Goal: Task Accomplishment & Management: Manage account settings

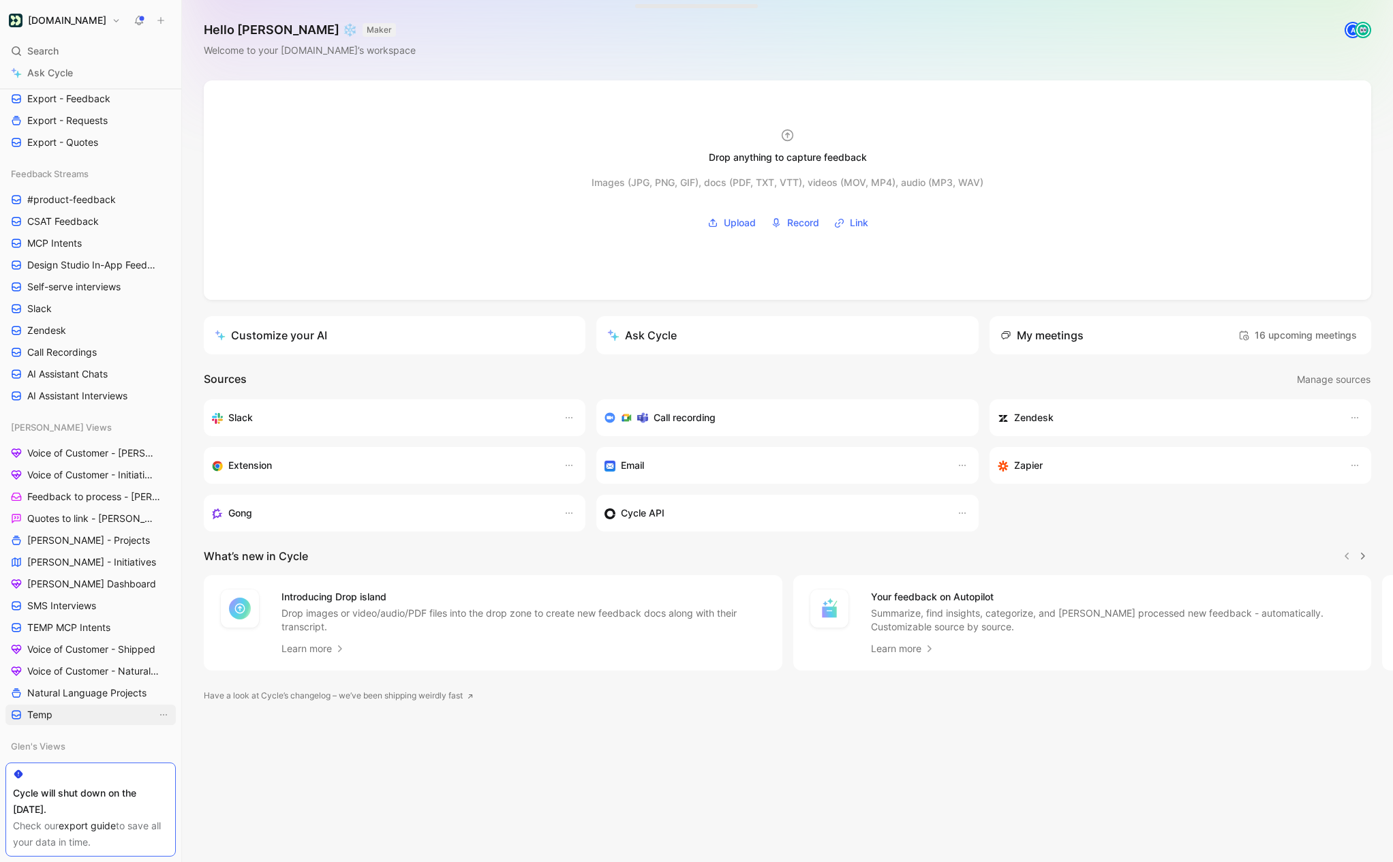
scroll to position [271, 0]
click at [88, 563] on span "[PERSON_NAME] - Initiatives" at bounding box center [91, 565] width 129 height 14
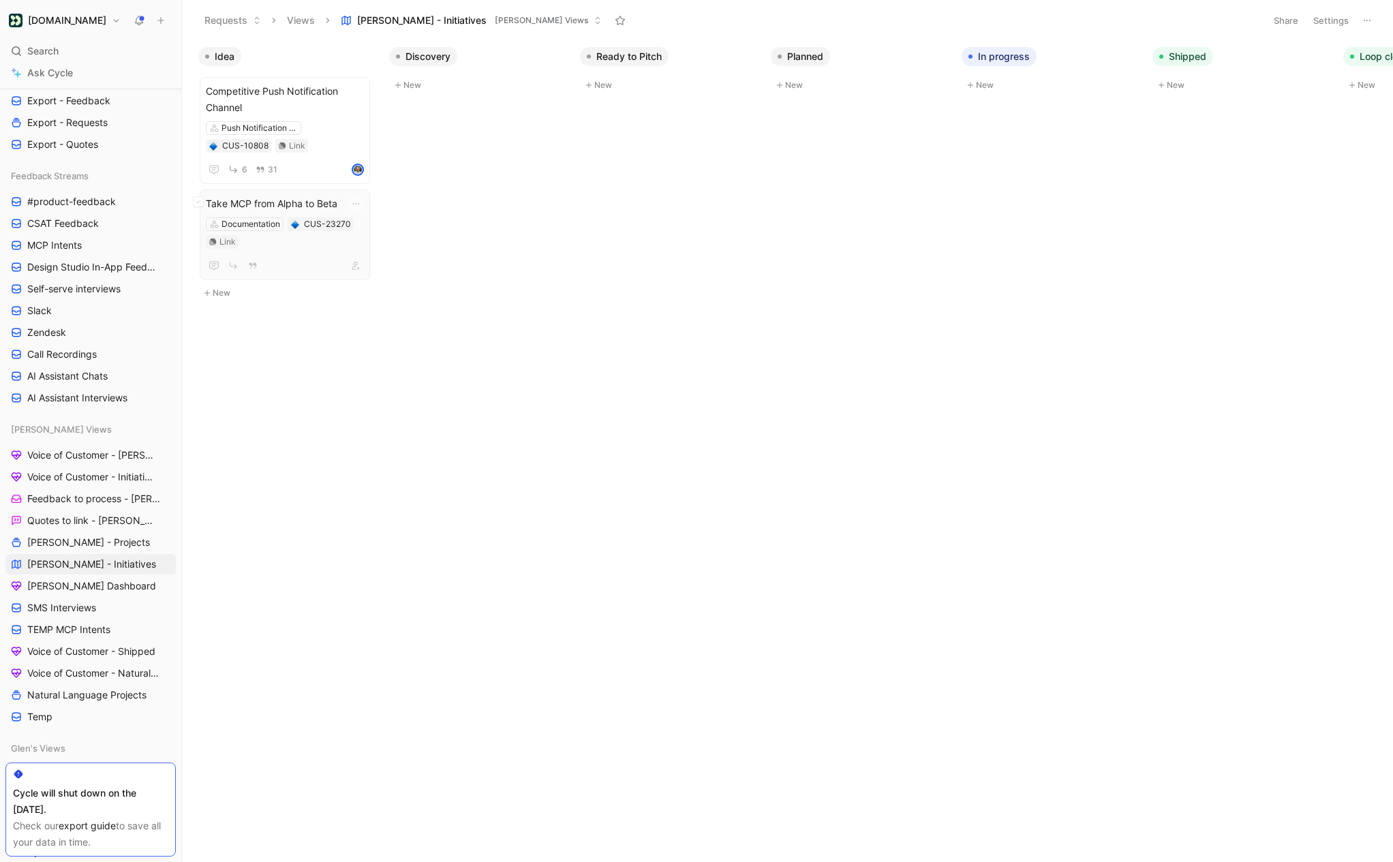
click at [306, 207] on span "Take MCP from Alpha to Beta" at bounding box center [285, 204] width 158 height 16
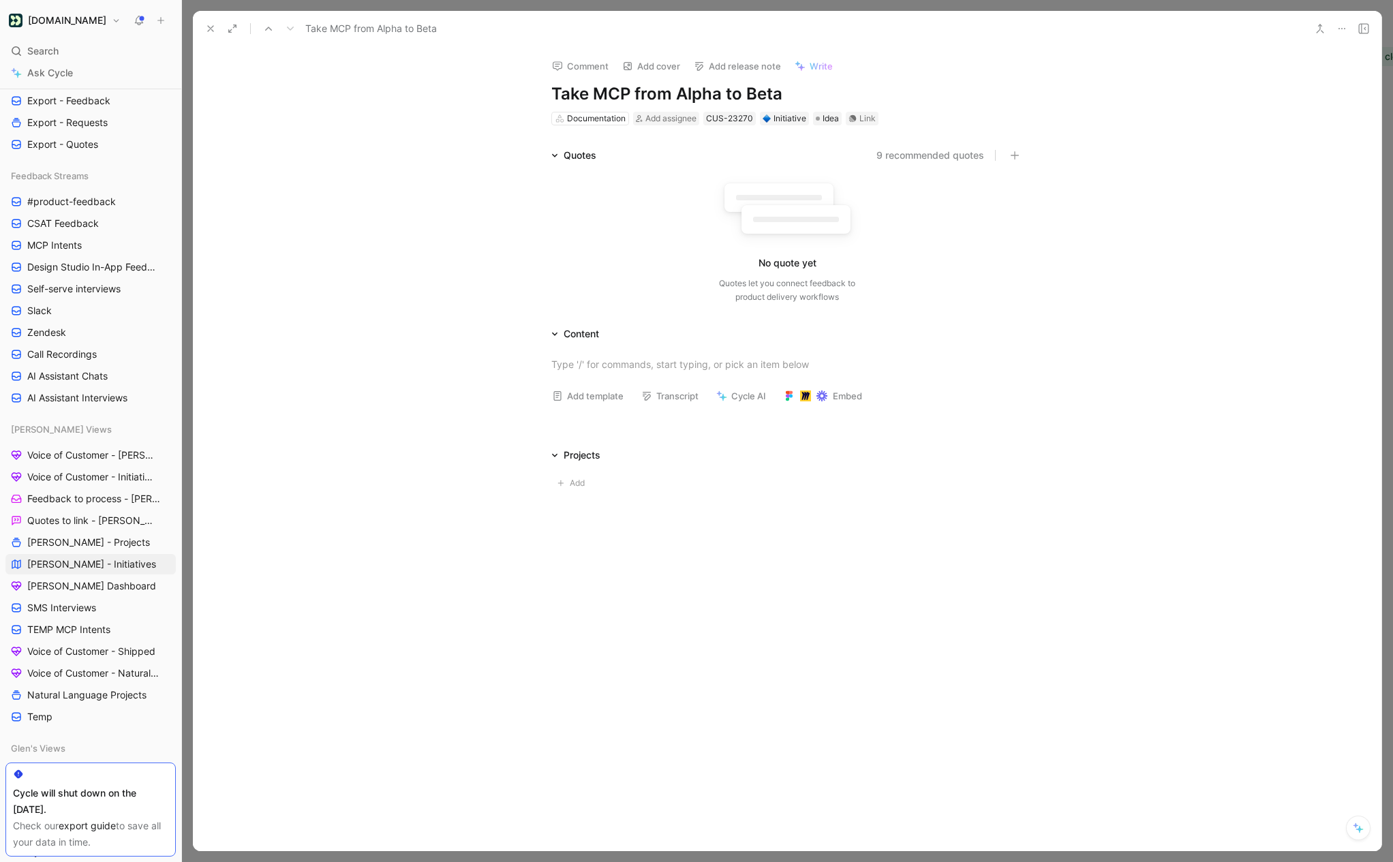
click at [706, 96] on h1 "Take MCP from Alpha to Beta" at bounding box center [787, 94] width 472 height 22
click at [748, 96] on h1 "Take MCP from Beta to Beta" at bounding box center [787, 94] width 472 height 22
click at [749, 96] on h1 "Take MCP from Beta to BGeta" at bounding box center [787, 94] width 472 height 22
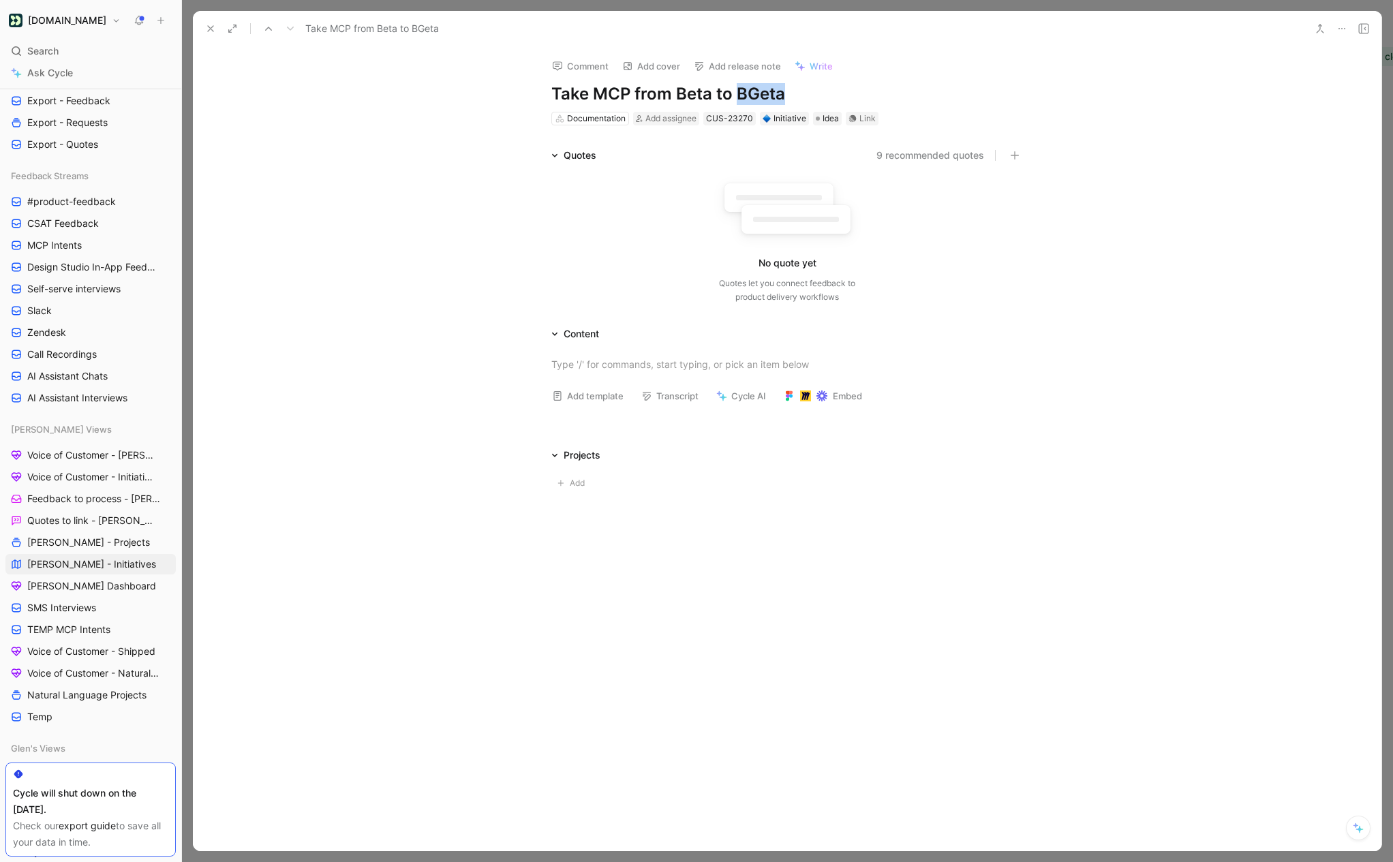
click at [749, 96] on h1 "Take MCP from Beta to BGeta" at bounding box center [787, 94] width 472 height 22
click at [554, 157] on icon at bounding box center [554, 155] width 7 height 7
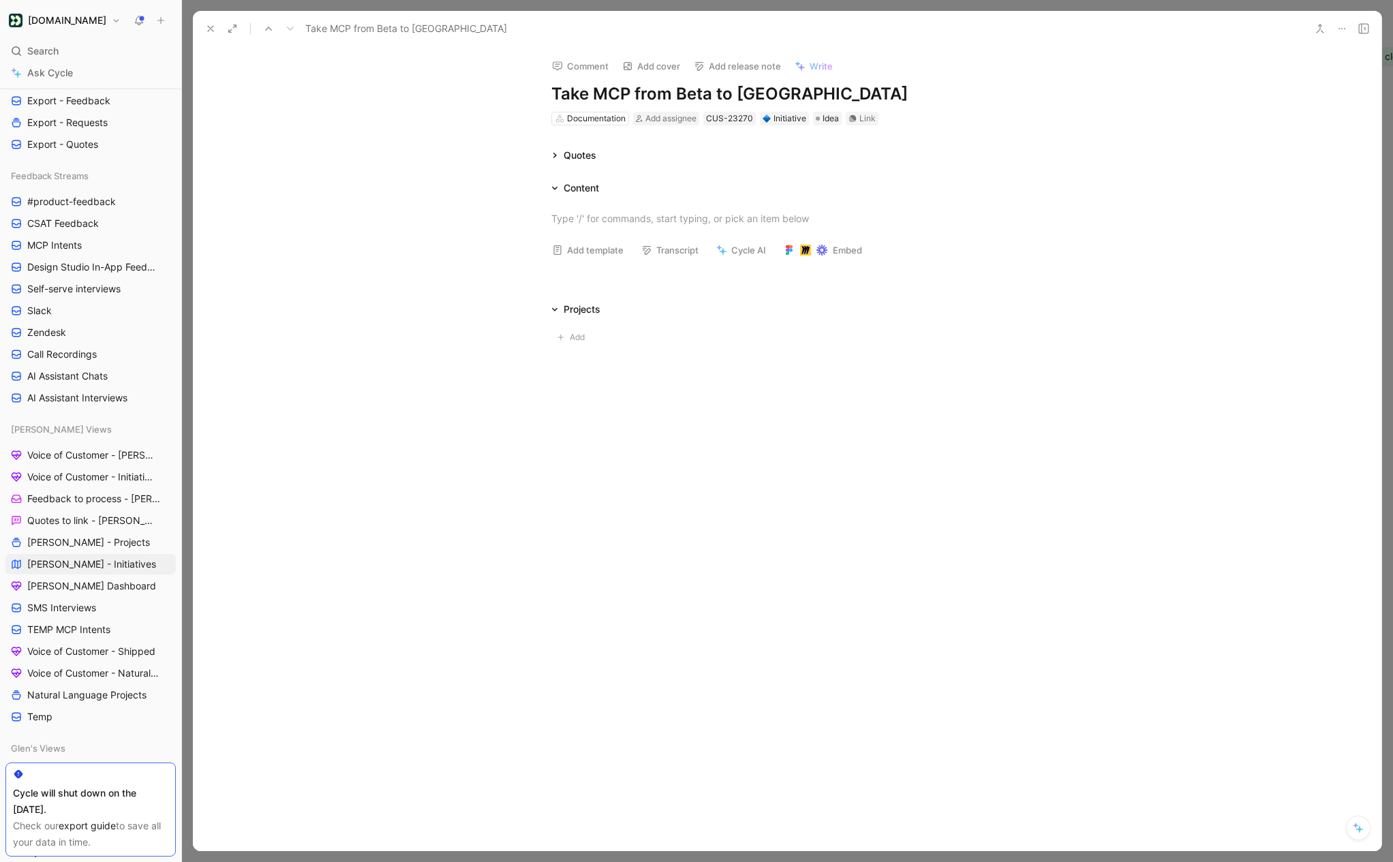
click at [209, 29] on use at bounding box center [210, 28] width 5 height 5
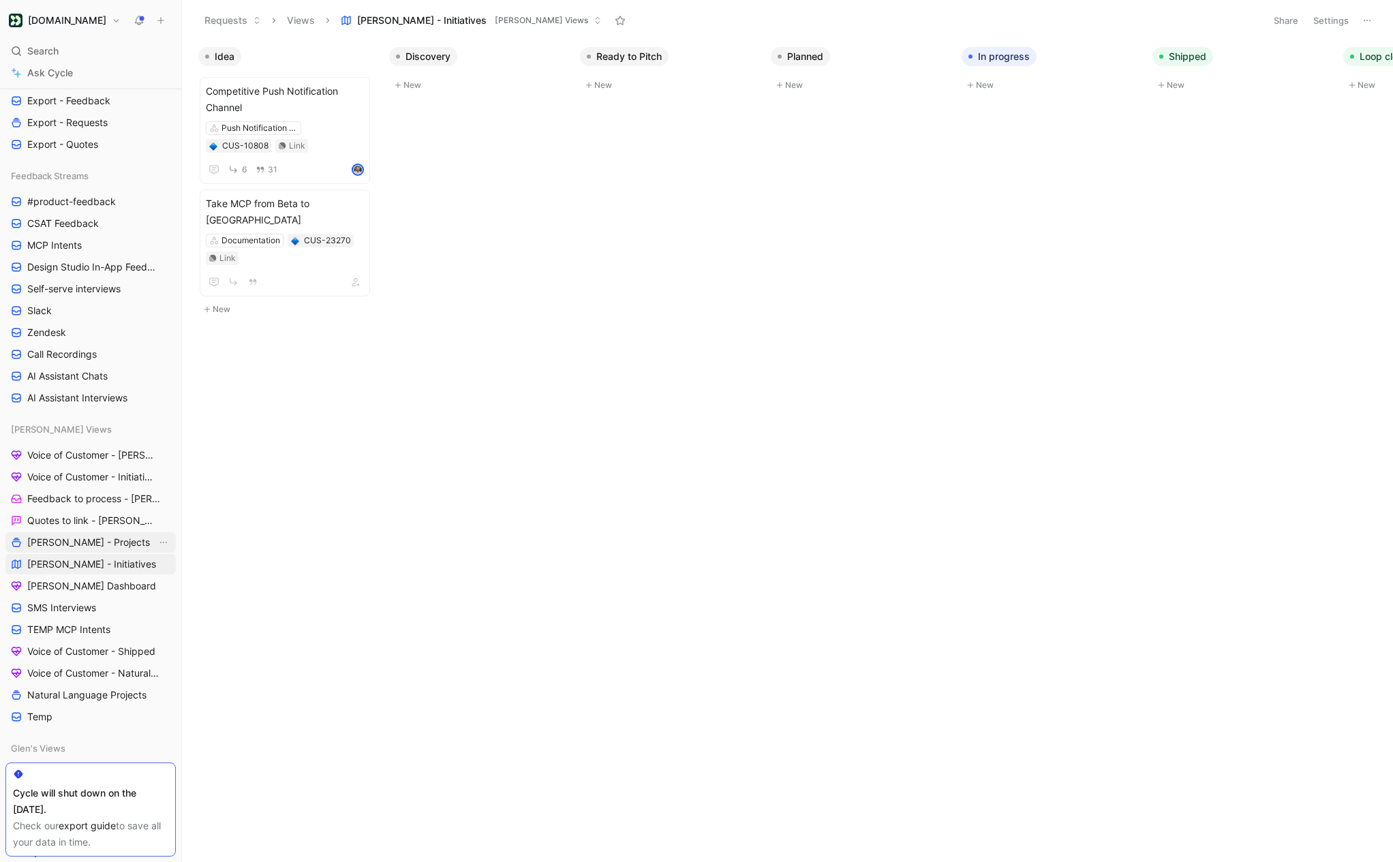
click at [106, 540] on link "[PERSON_NAME] - Projects" at bounding box center [90, 542] width 170 height 20
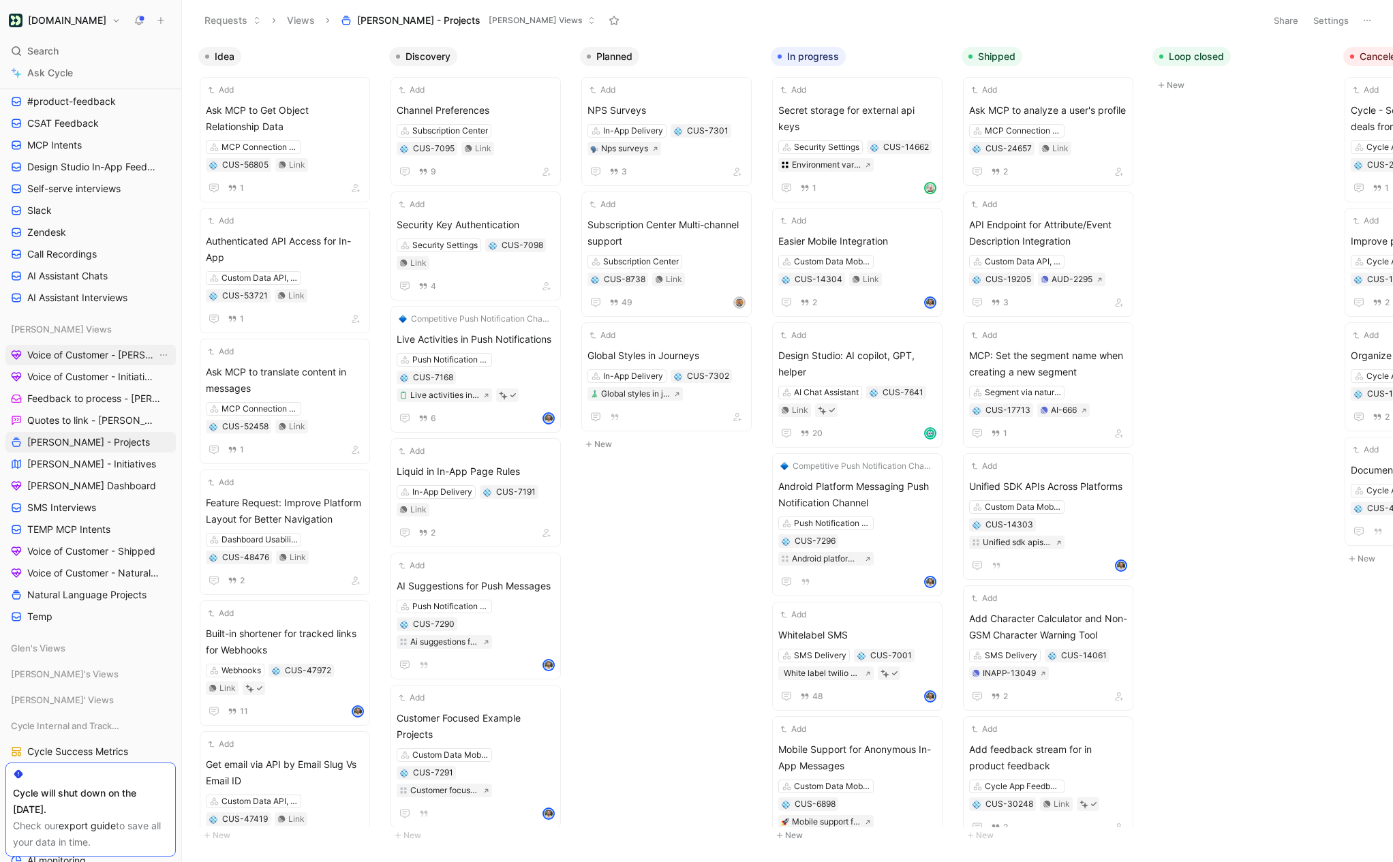
scroll to position [373, 0]
click at [108, 600] on span "Natural Language Projects" at bounding box center [86, 594] width 119 height 14
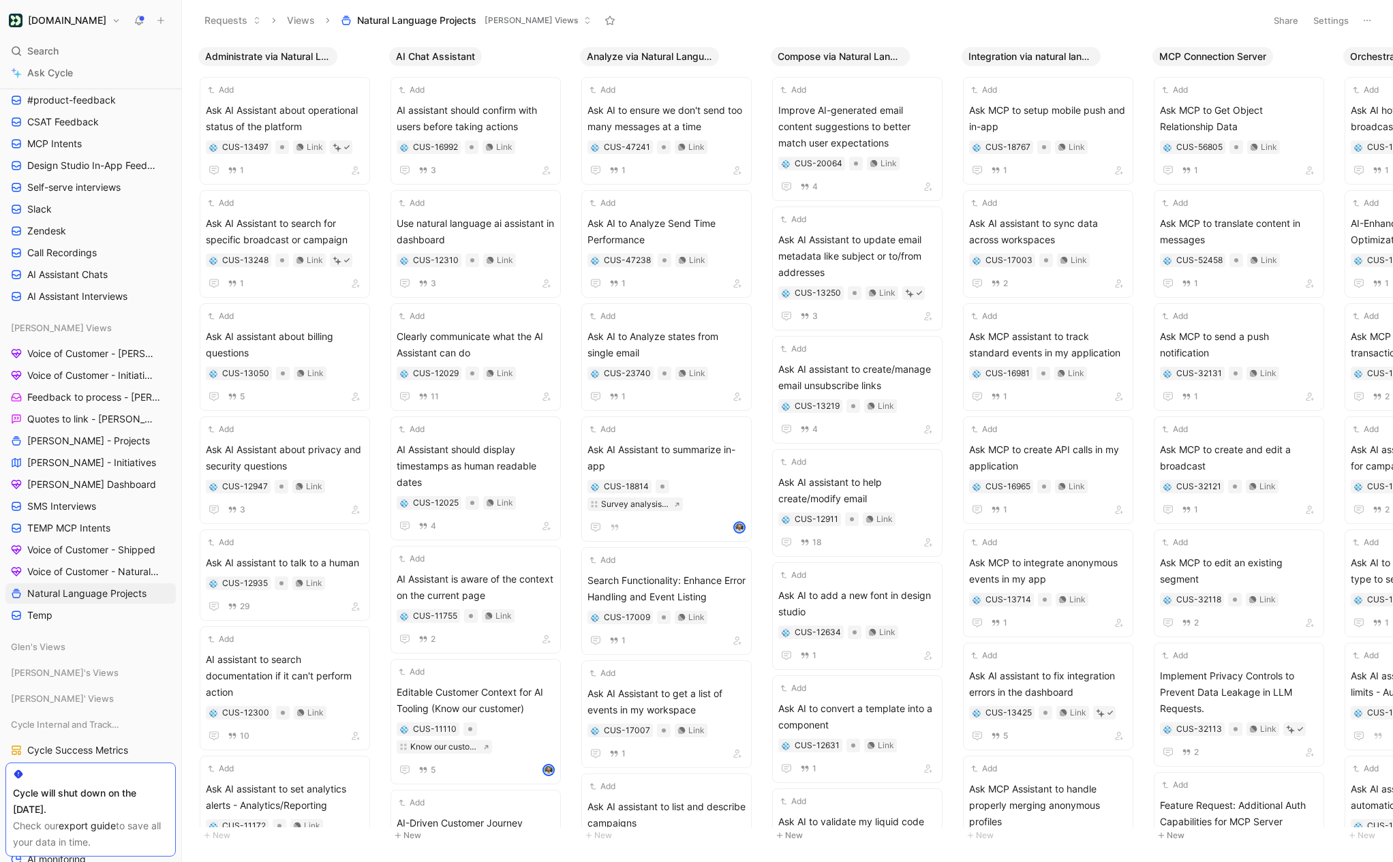
click at [1352, 22] on button "Settings" at bounding box center [1331, 20] width 48 height 19
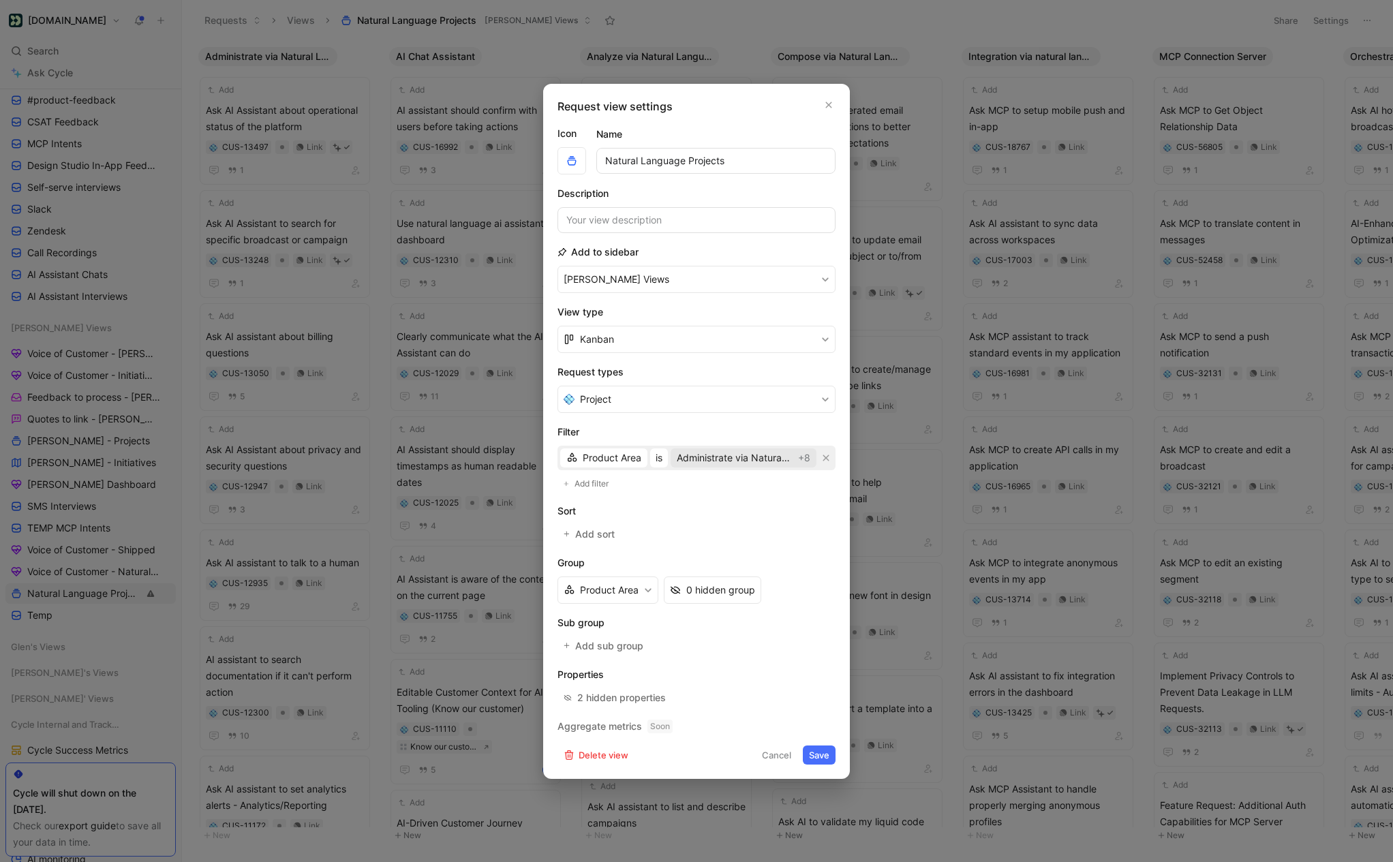
click at [722, 450] on span "Administrate via Natural Language" at bounding box center [734, 458] width 114 height 16
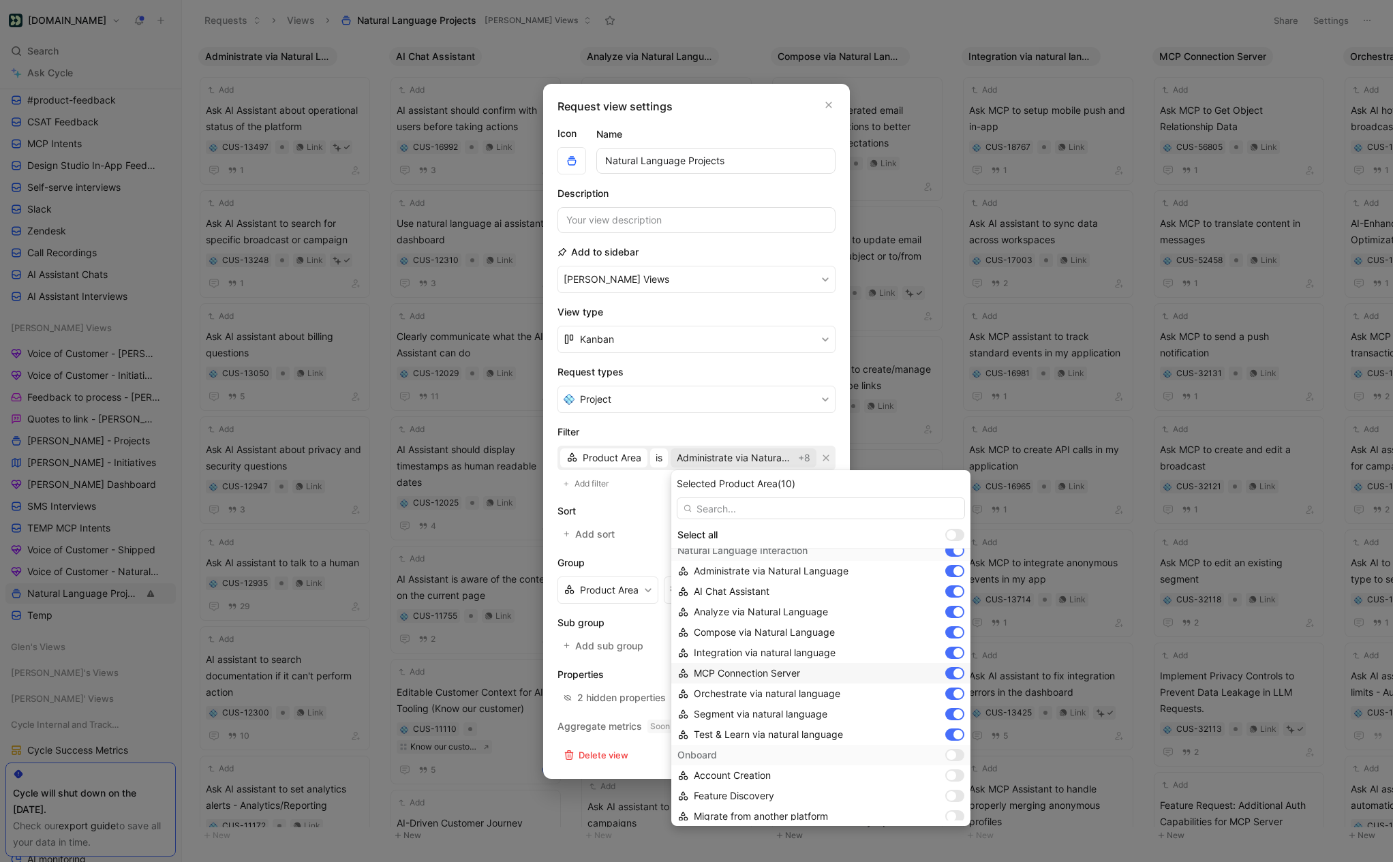
scroll to position [868, 0]
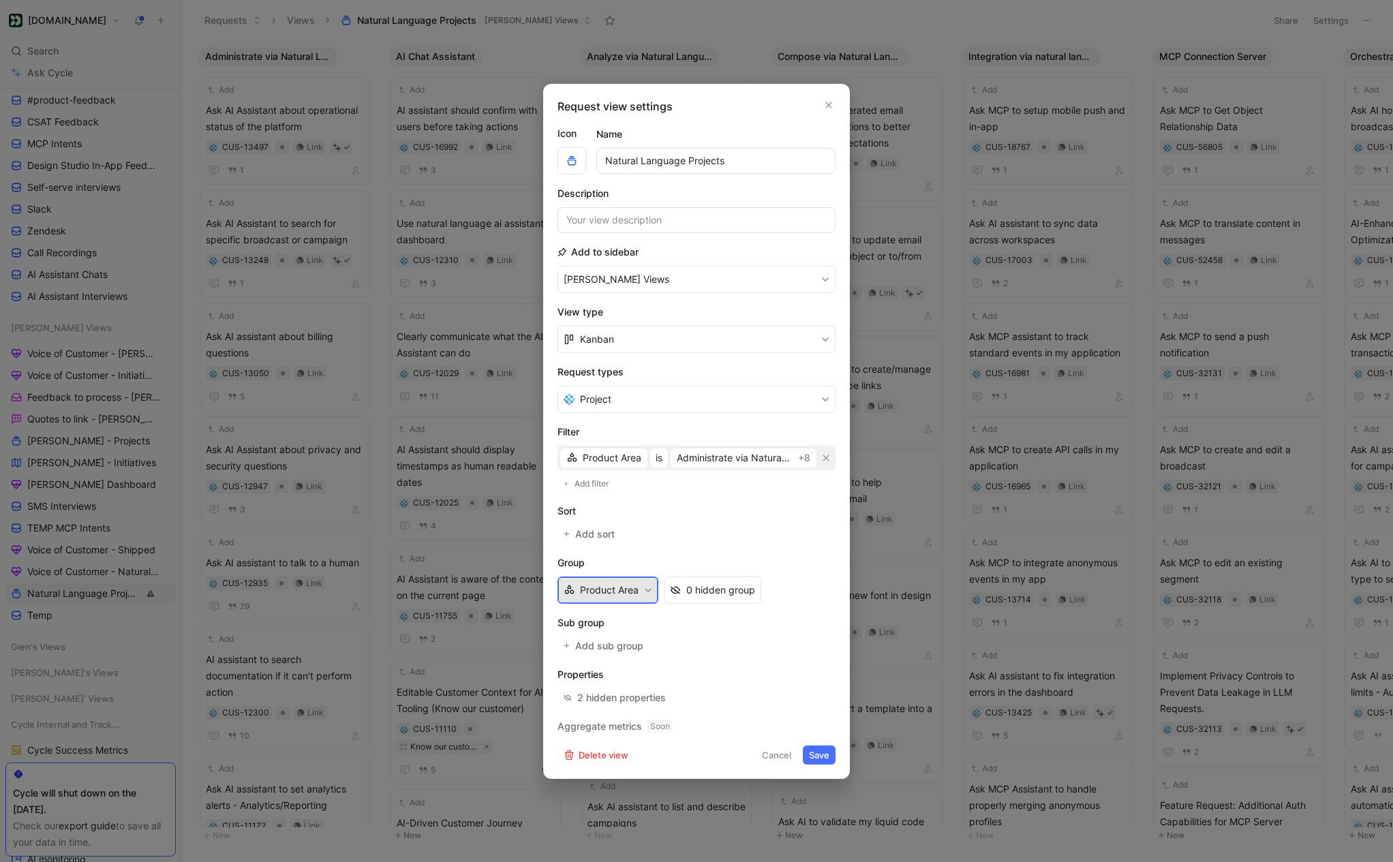
click at [645, 587] on icon "button" at bounding box center [648, 590] width 8 height 8
click at [815, 750] on button "Save" at bounding box center [819, 755] width 33 height 19
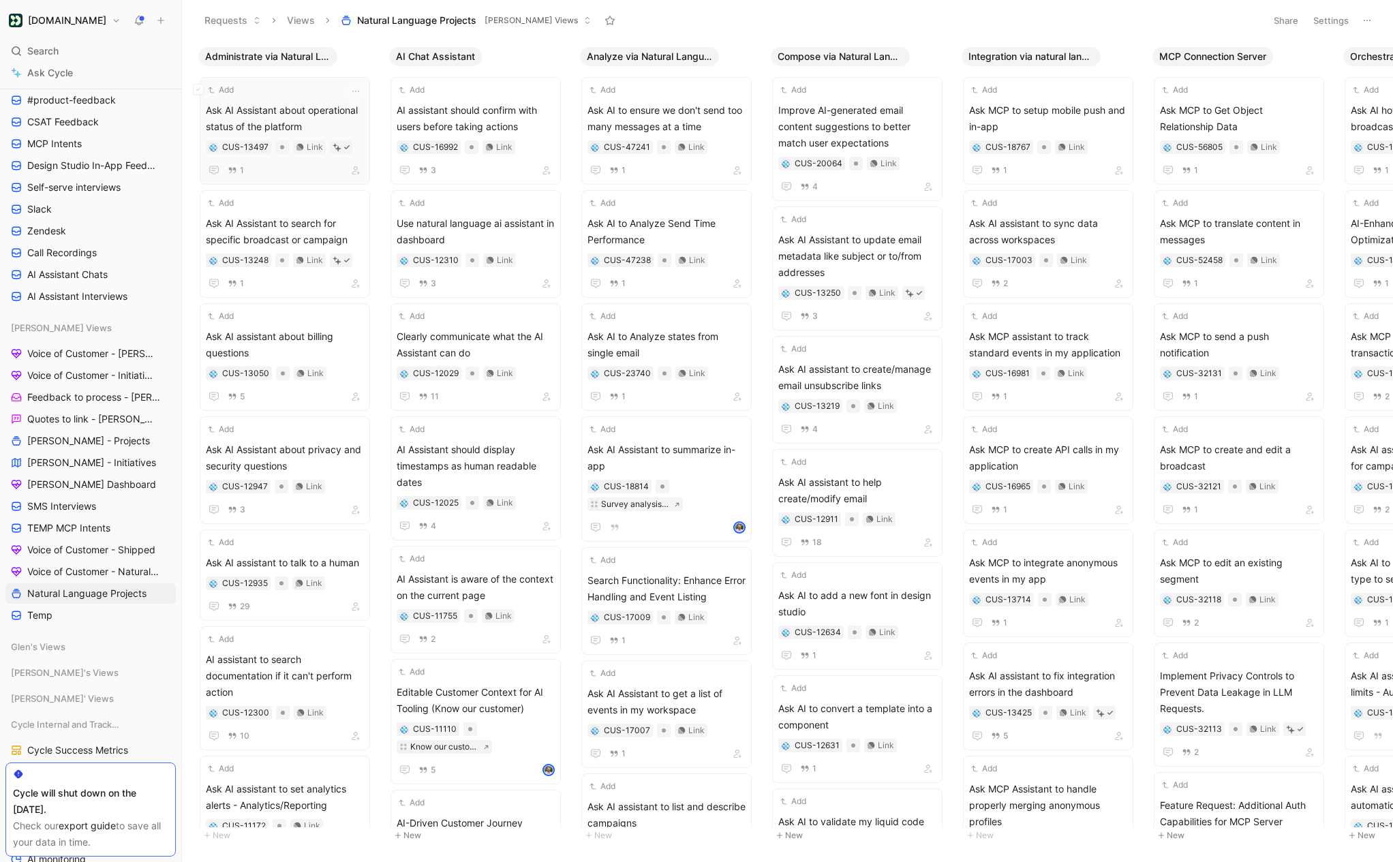
click at [228, 91] on button "Add" at bounding box center [221, 90] width 30 height 14
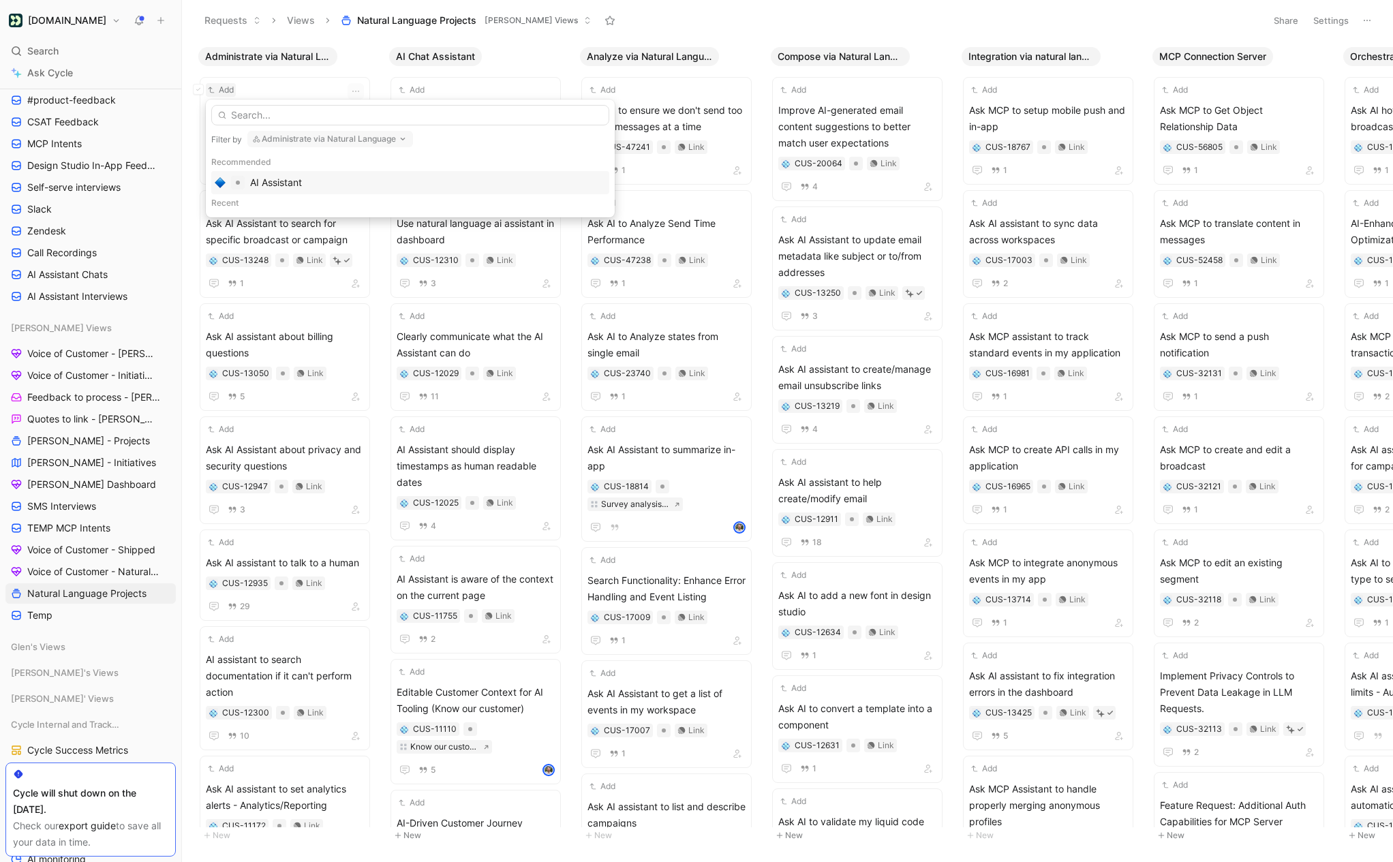
click at [333, 136] on button "Administrate via Natural Language" at bounding box center [330, 139] width 166 height 16
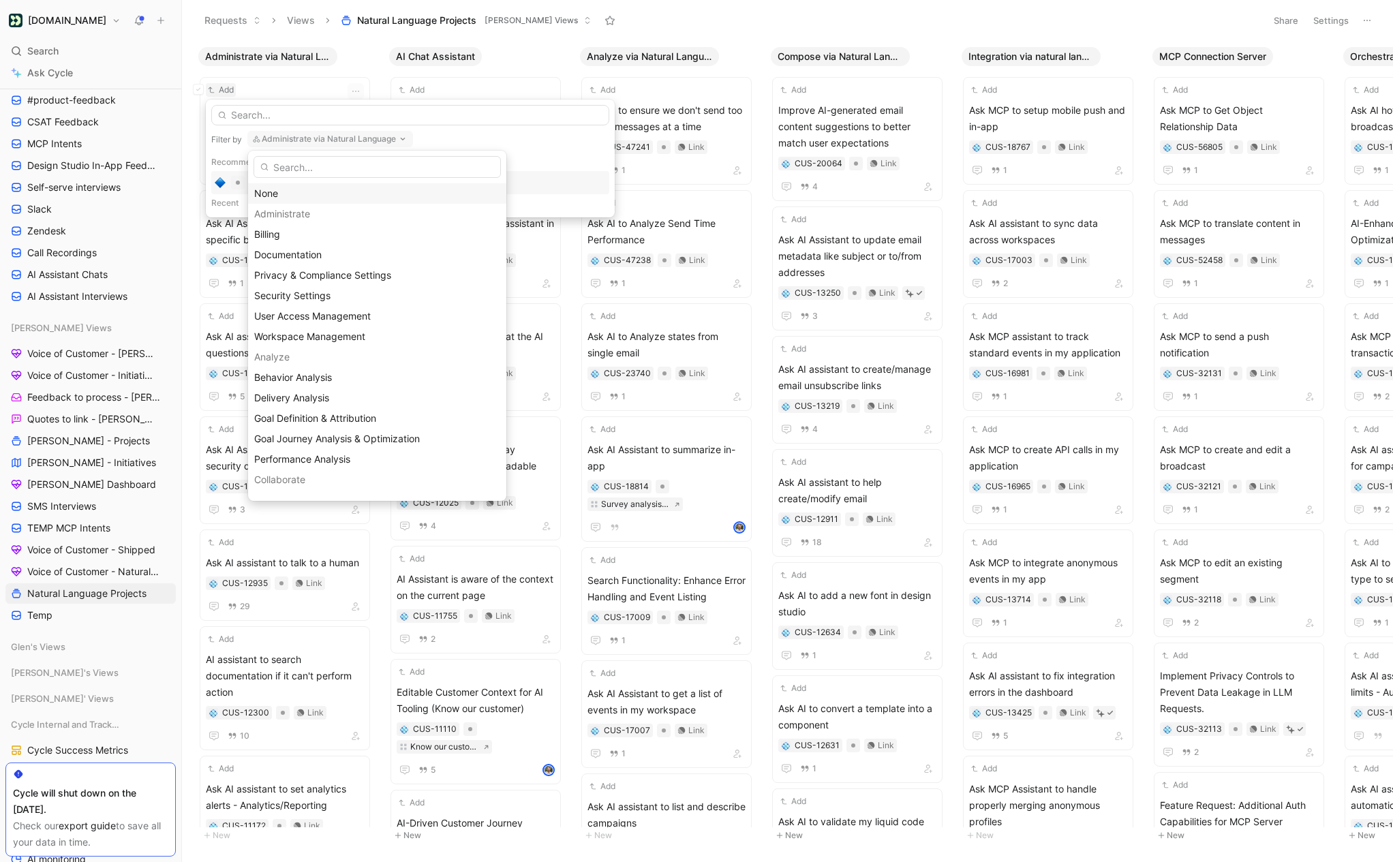
click at [290, 195] on div "None" at bounding box center [377, 193] width 246 height 16
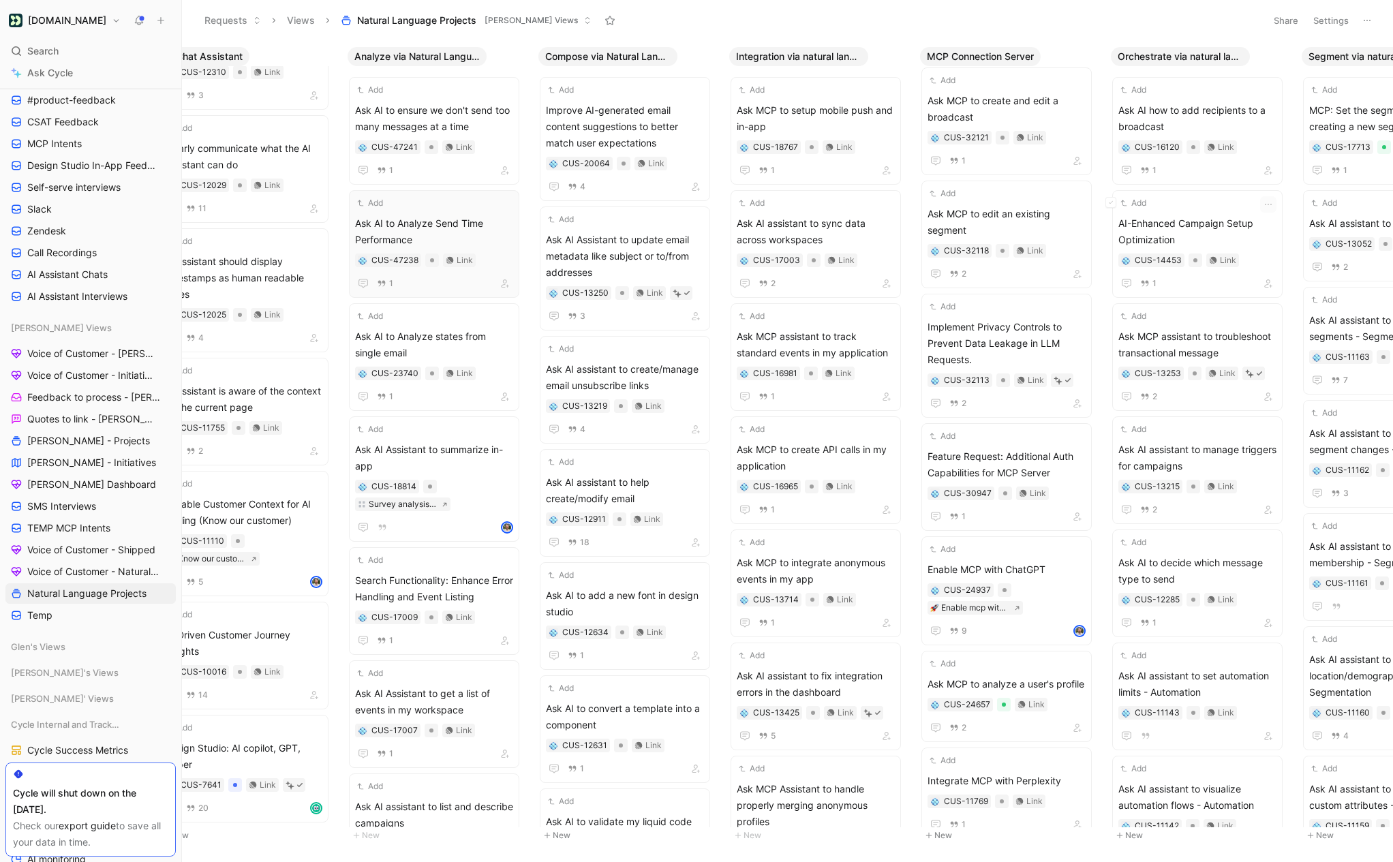
scroll to position [0, 0]
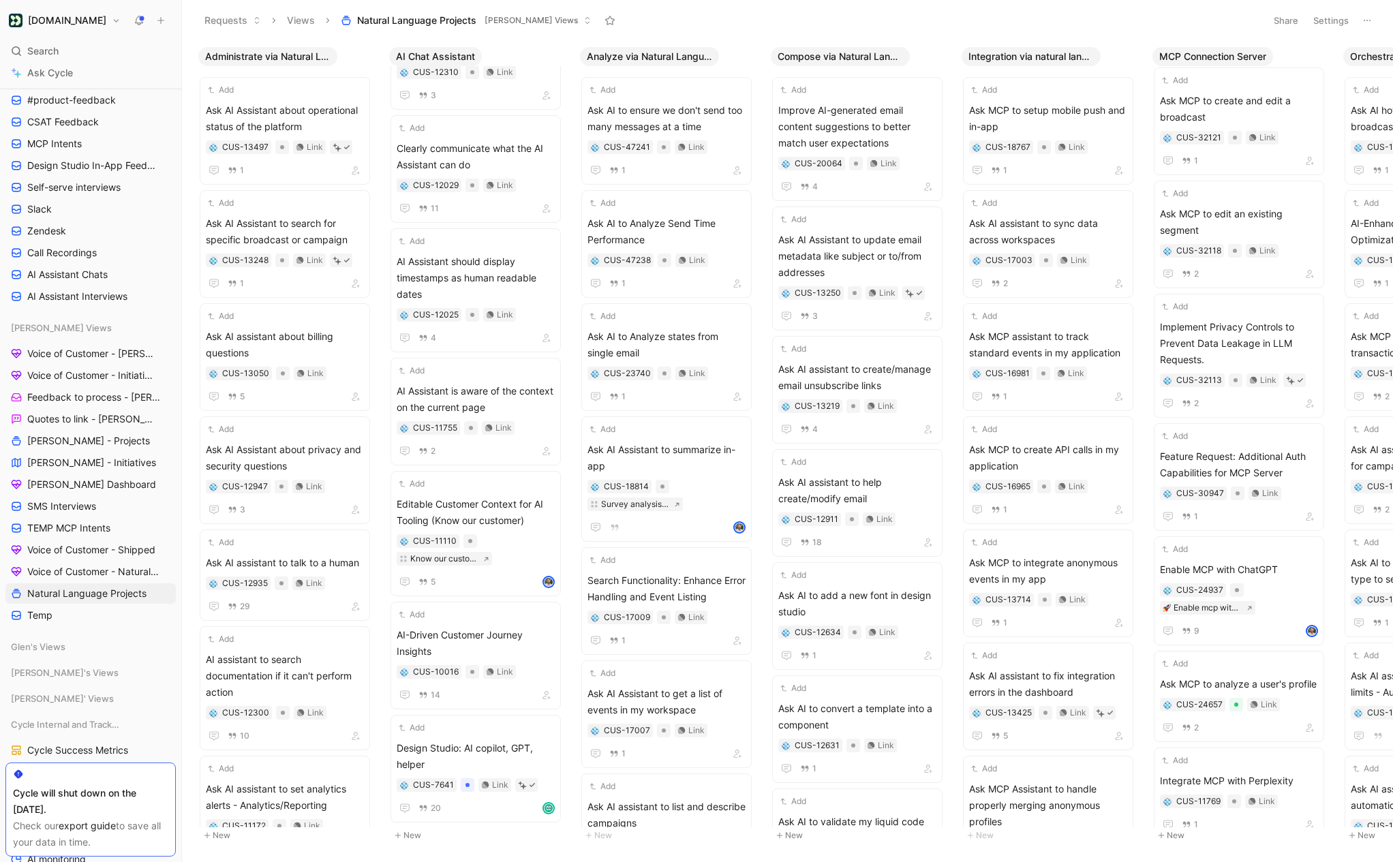
click at [1340, 20] on button "Settings" at bounding box center [1331, 20] width 48 height 19
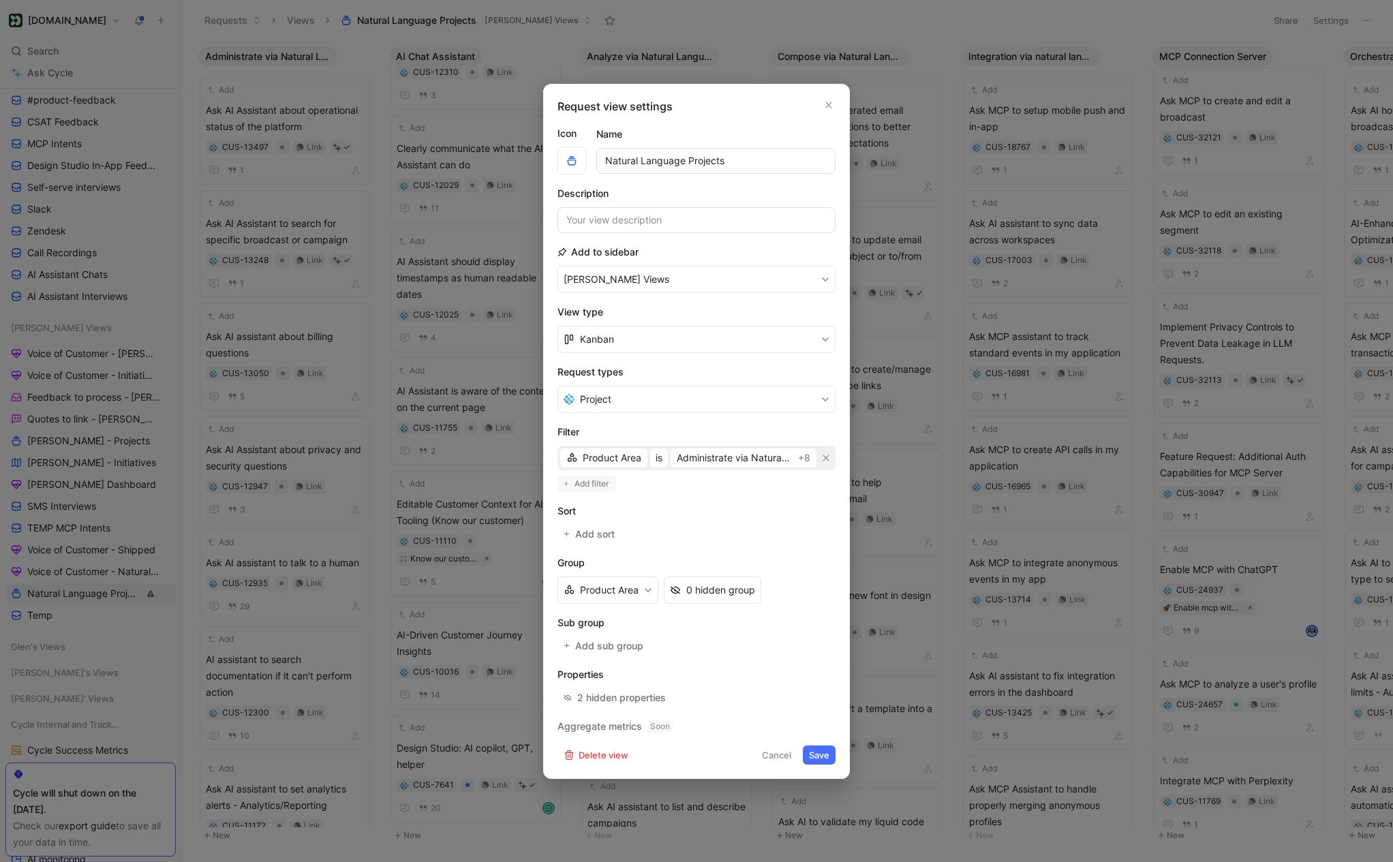
click at [594, 476] on button "Add filter" at bounding box center [587, 484] width 59 height 16
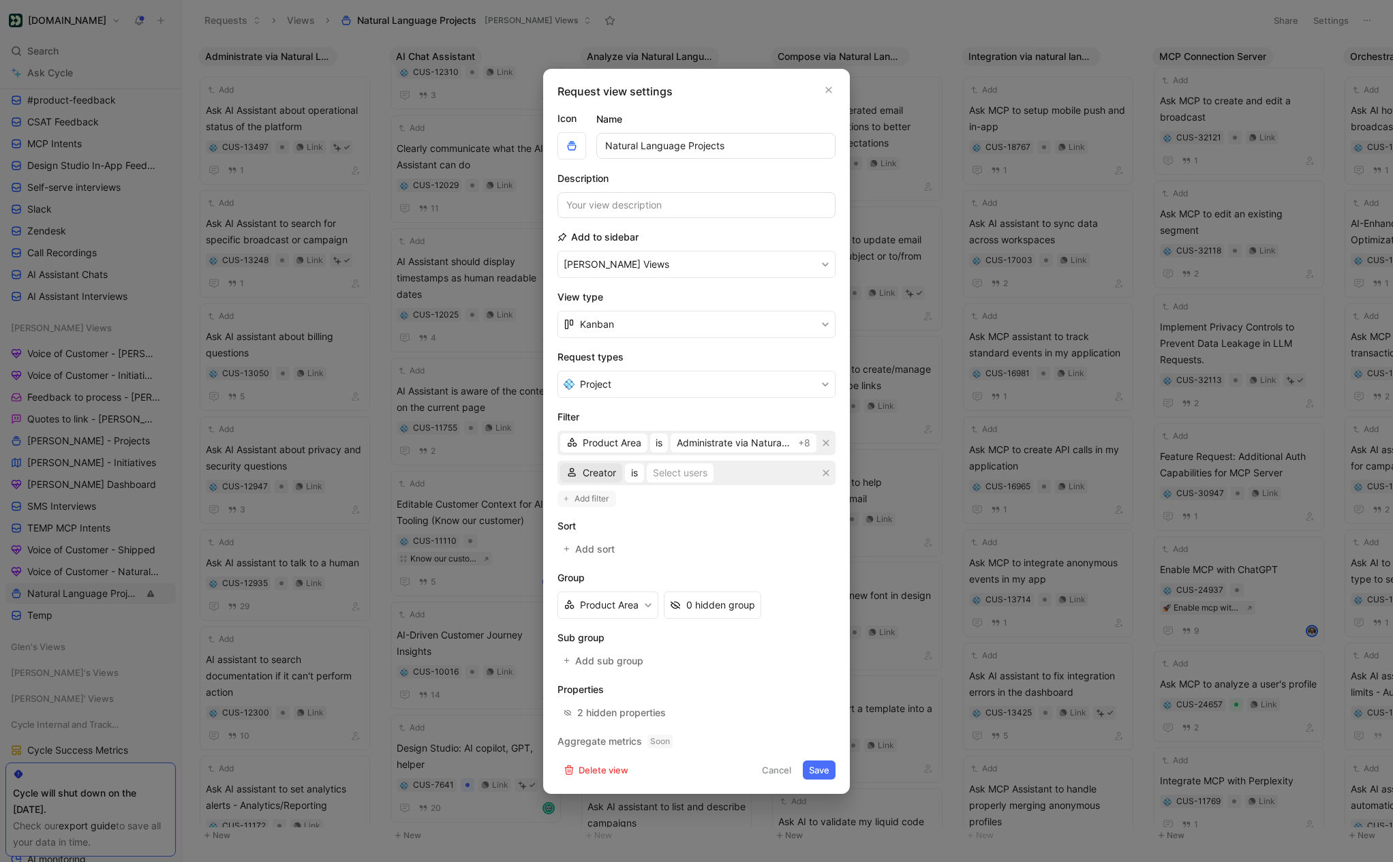
click at [602, 470] on span "Creator" at bounding box center [599, 473] width 33 height 16
click at [781, 768] on button "Cancel" at bounding box center [777, 770] width 42 height 19
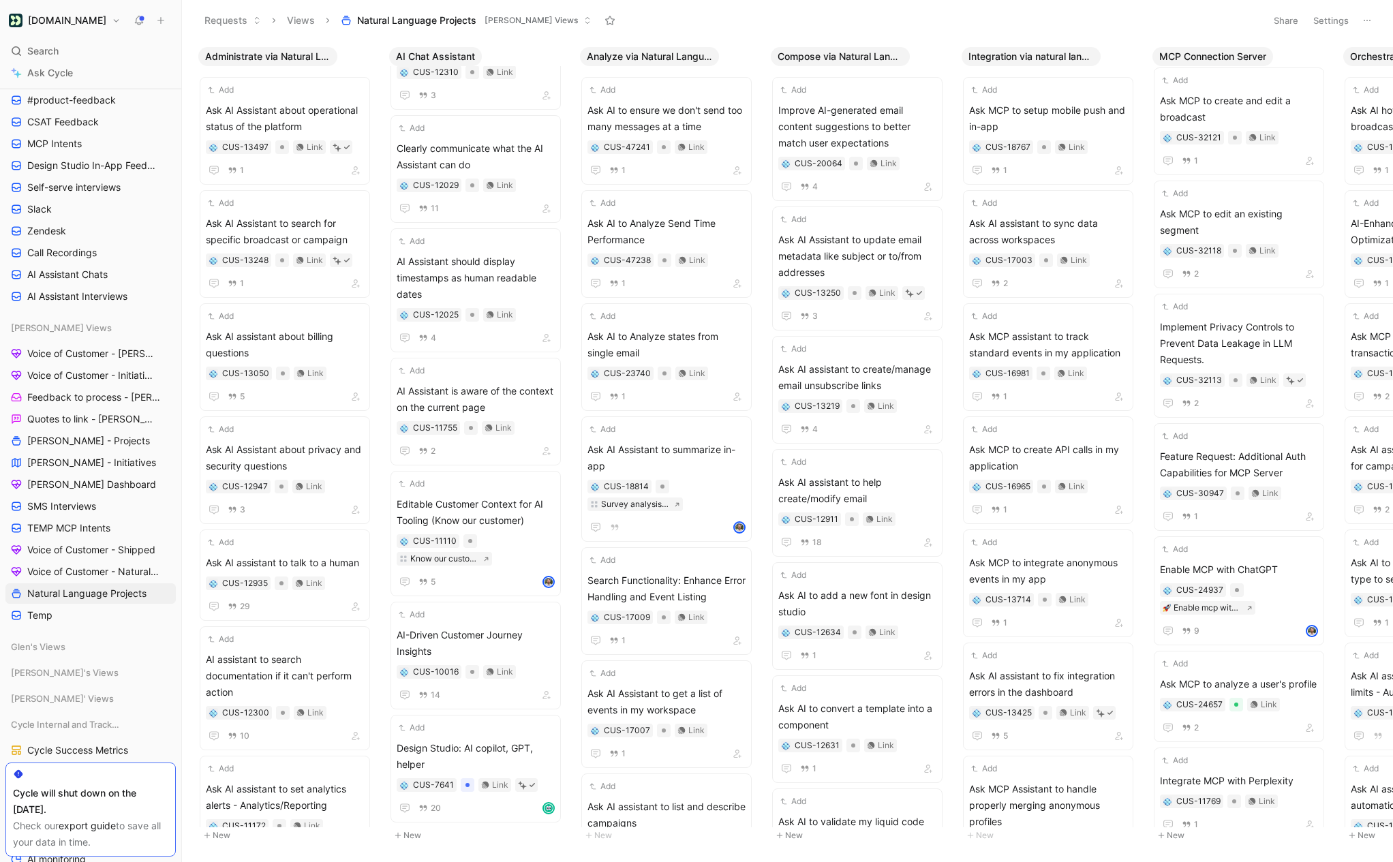
click at [1318, 25] on button "Settings" at bounding box center [1331, 20] width 48 height 19
click at [1324, 18] on button "Settings" at bounding box center [1331, 20] width 48 height 19
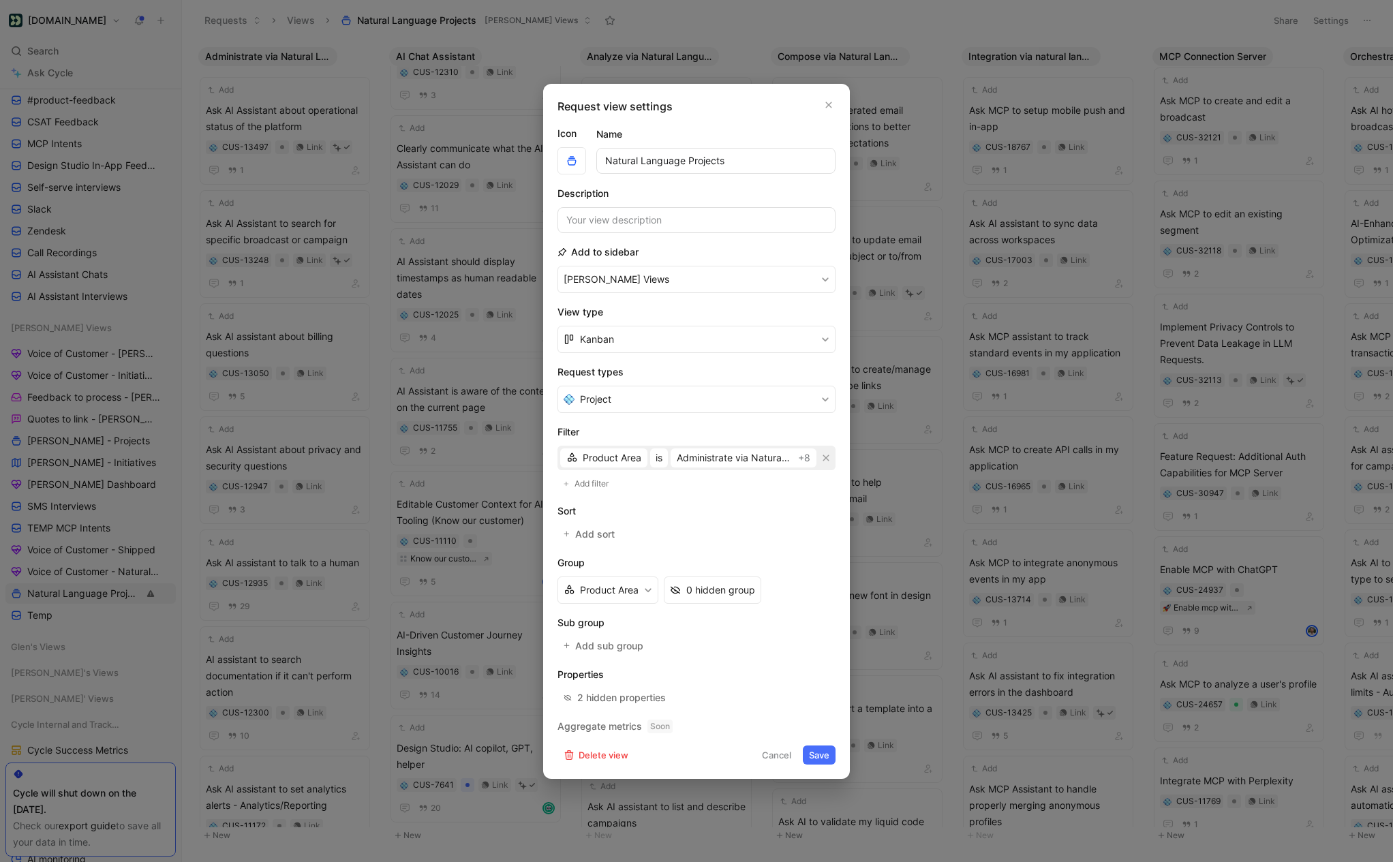
click at [596, 545] on form "Icon Name Natural Language Projects Description Add to sidebar Scott's Views Vi…" at bounding box center [697, 444] width 278 height 639
click at [596, 542] on span "Add sort" at bounding box center [595, 534] width 41 height 16
click at [639, 535] on span "Creation date" at bounding box center [613, 534] width 61 height 16
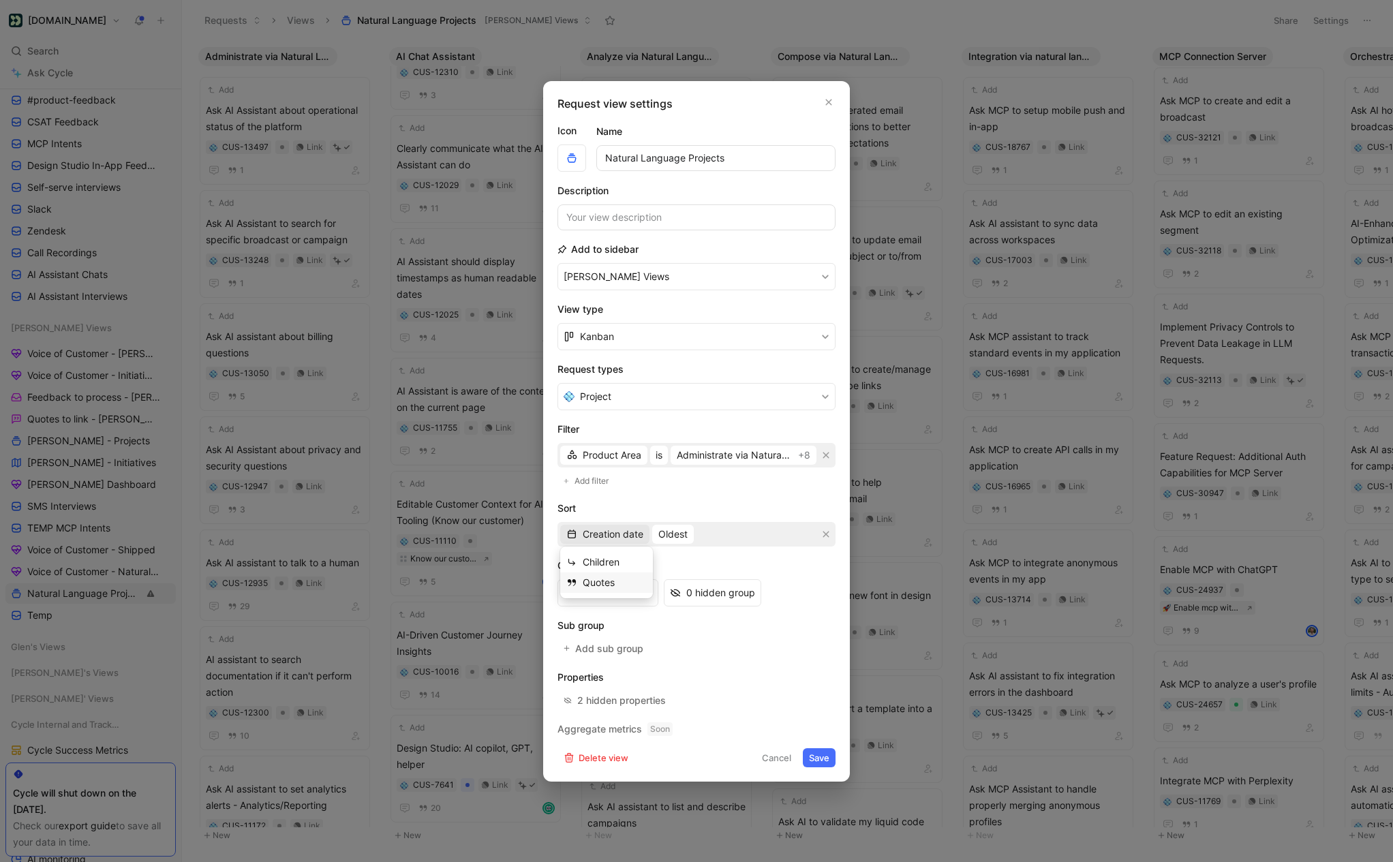
click at [611, 584] on span "Quotes" at bounding box center [599, 583] width 32 height 12
click at [655, 534] on button "Least" at bounding box center [642, 534] width 37 height 19
click at [650, 587] on span "Most" at bounding box center [641, 583] width 22 height 12
click at [817, 761] on button "Save" at bounding box center [819, 757] width 33 height 19
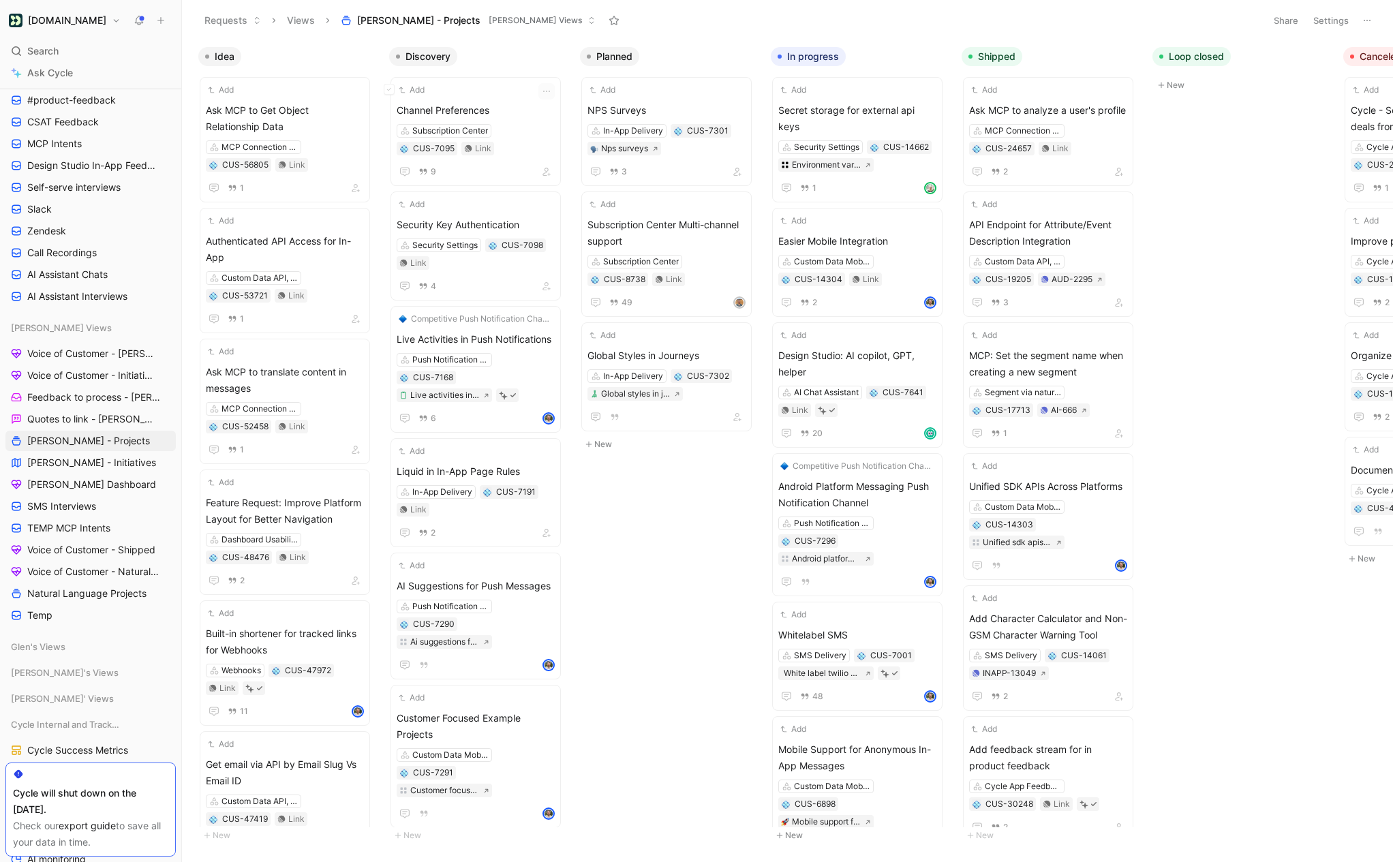
scroll to position [0, 147]
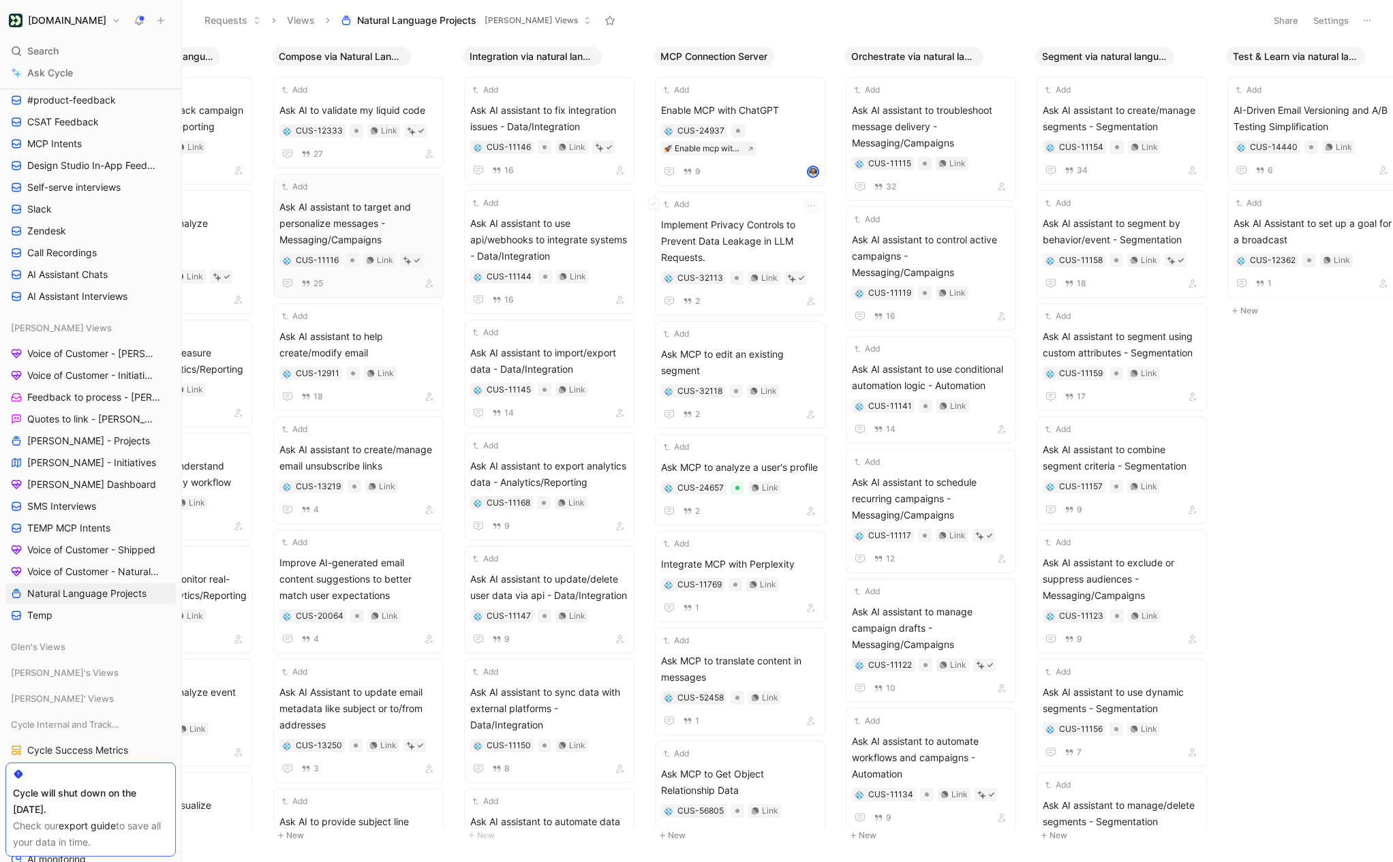
scroll to position [0, 500]
click at [777, 111] on span "Enable MCP with ChatGPT" at bounding box center [739, 110] width 158 height 16
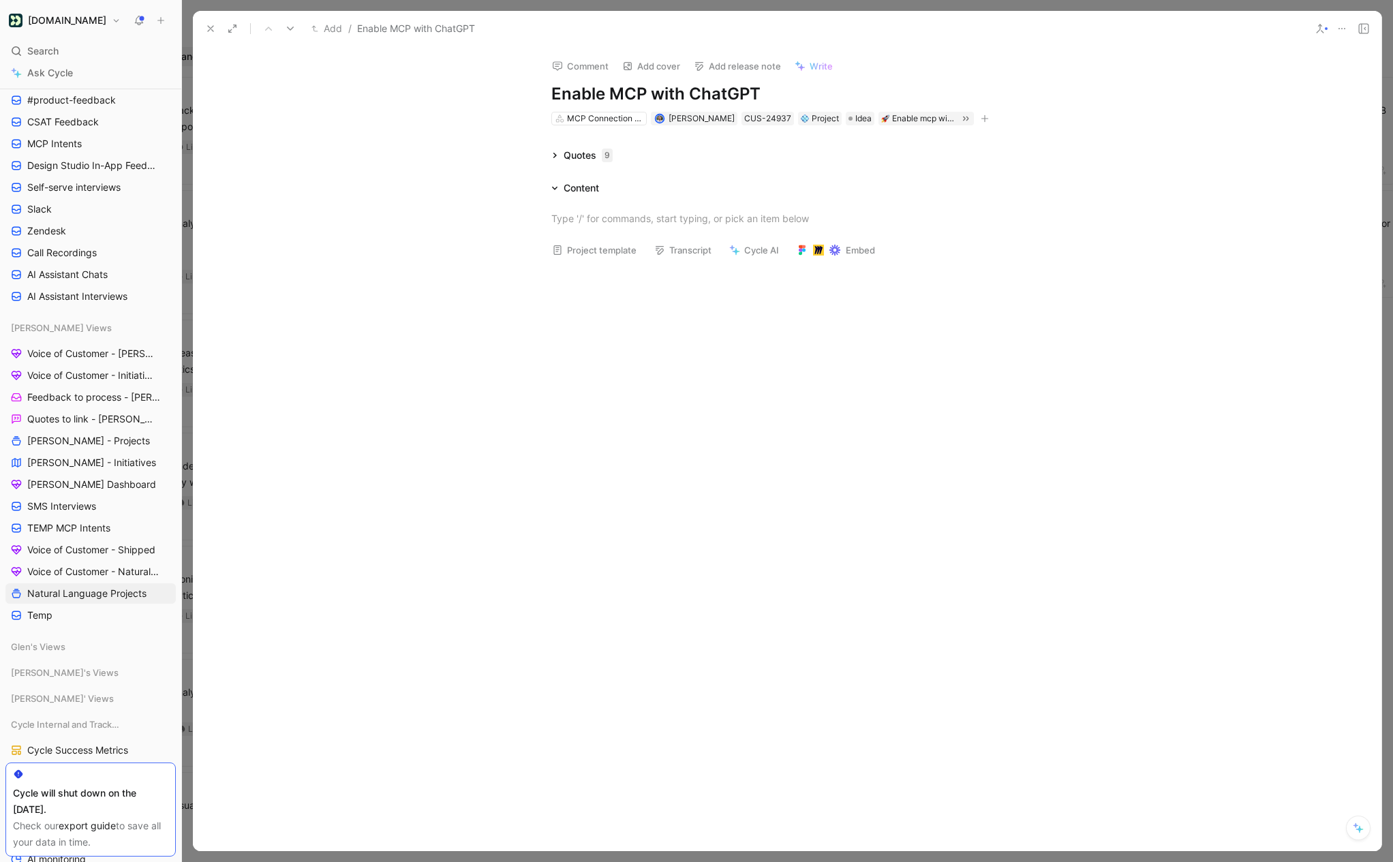
click at [555, 155] on icon at bounding box center [554, 155] width 3 height 5
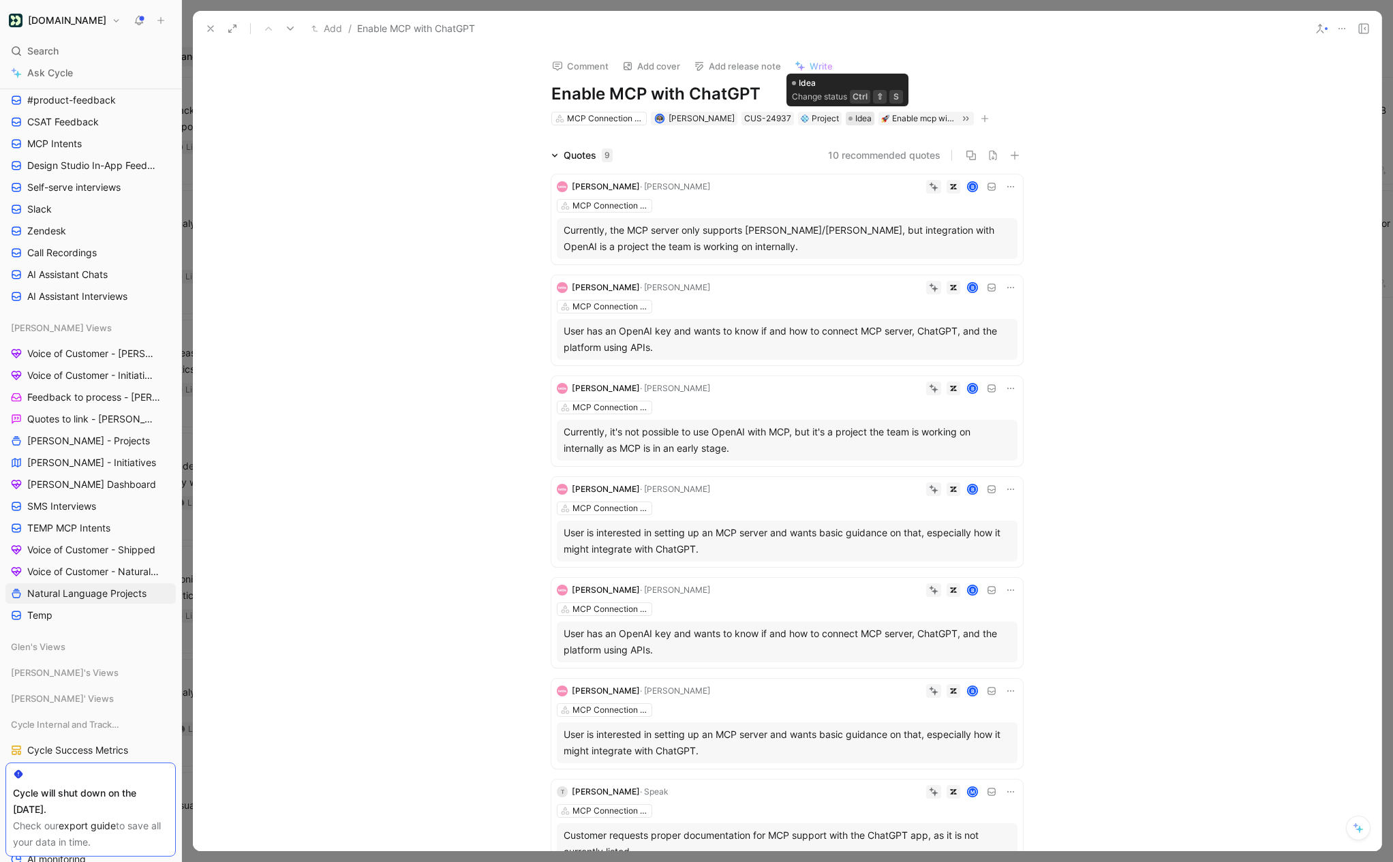
click at [855, 119] on span "Idea" at bounding box center [863, 119] width 16 height 14
click at [554, 155] on icon at bounding box center [554, 155] width 7 height 7
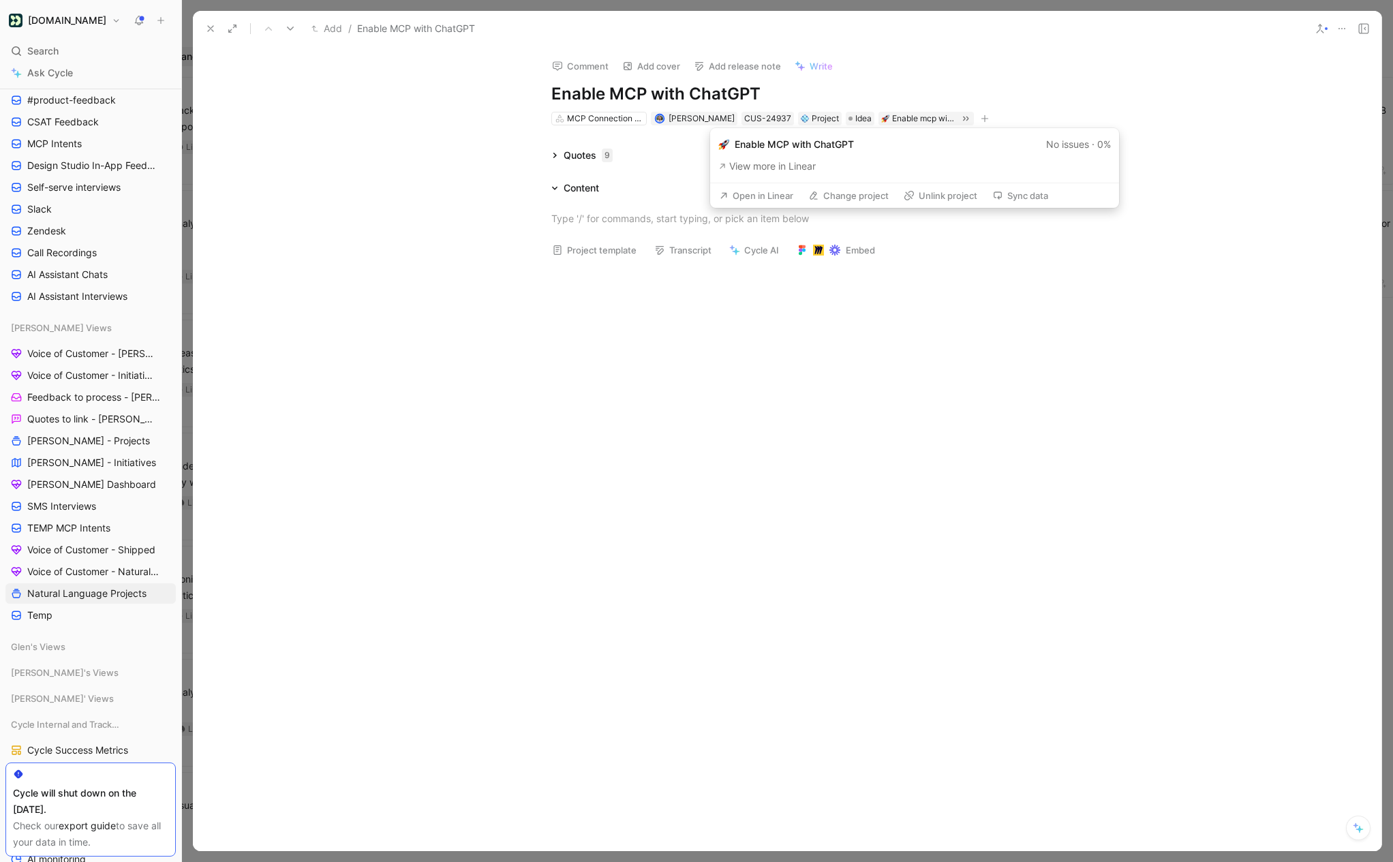
click at [760, 200] on button "Open in Linear" at bounding box center [756, 195] width 87 height 19
click at [787, 194] on button "Open in Linear" at bounding box center [756, 195] width 87 height 19
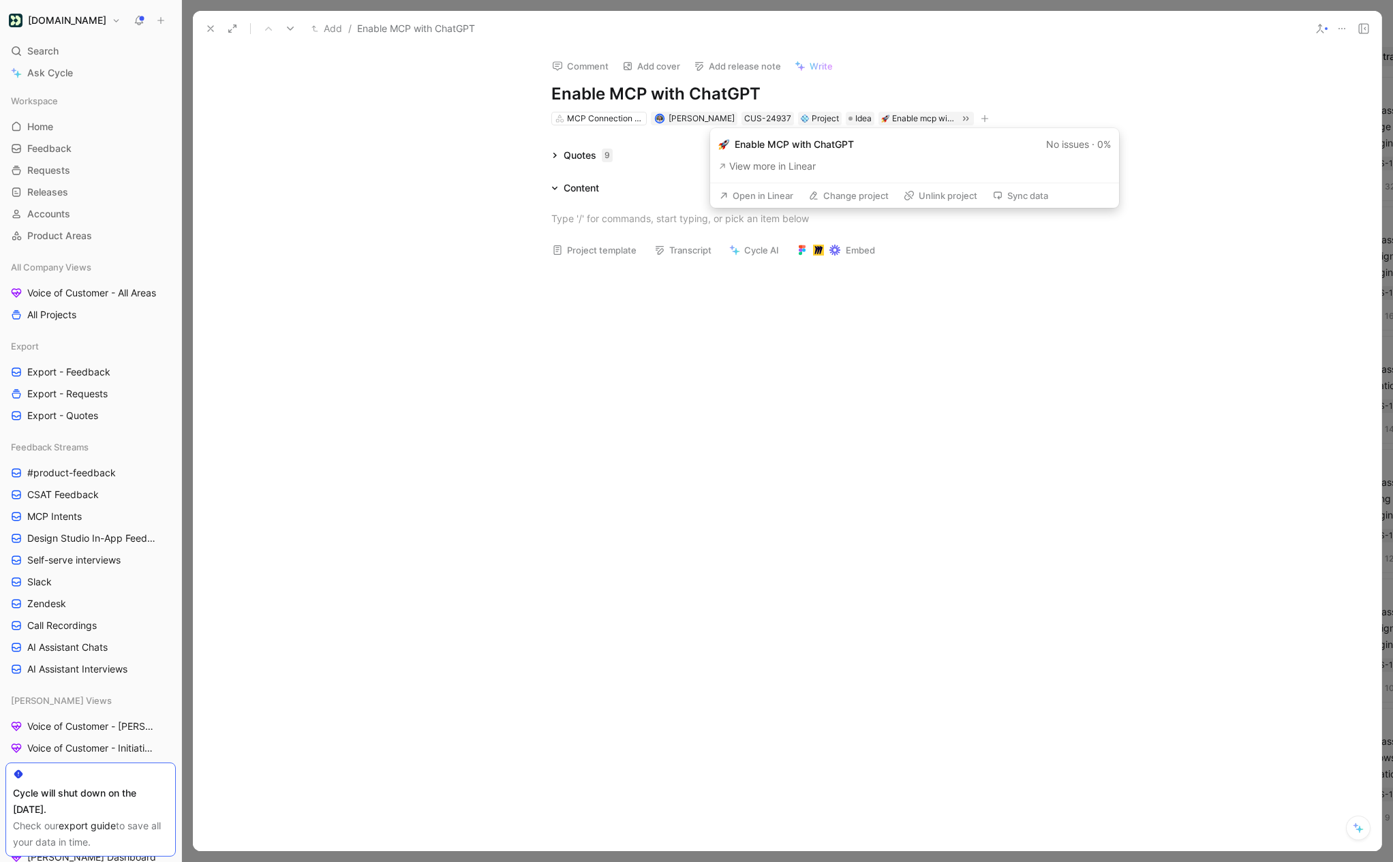
click at [767, 199] on button "Open in Linear" at bounding box center [756, 195] width 87 height 19
click at [558, 154] on icon at bounding box center [554, 155] width 7 height 7
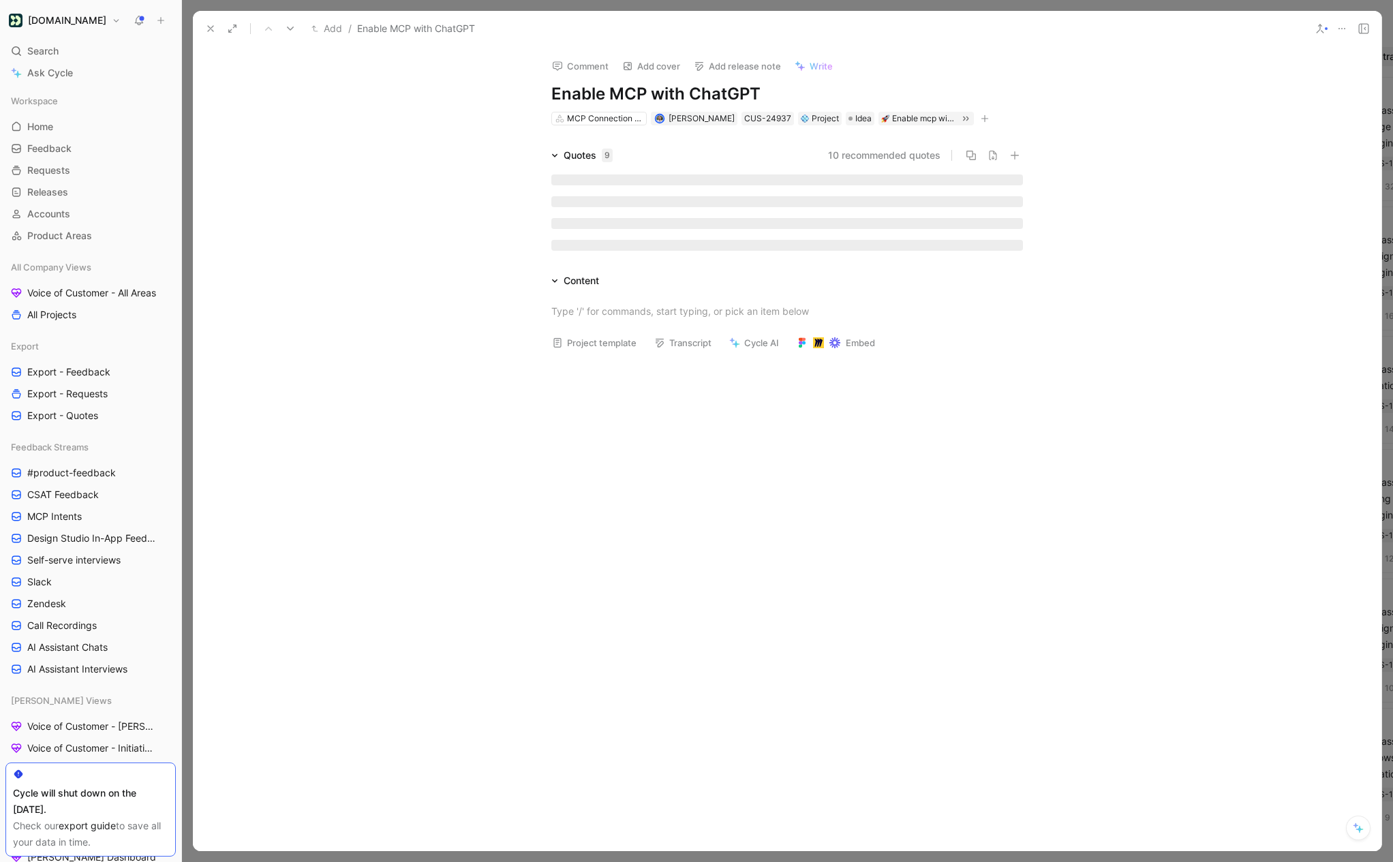
click at [558, 154] on icon at bounding box center [554, 155] width 7 height 7
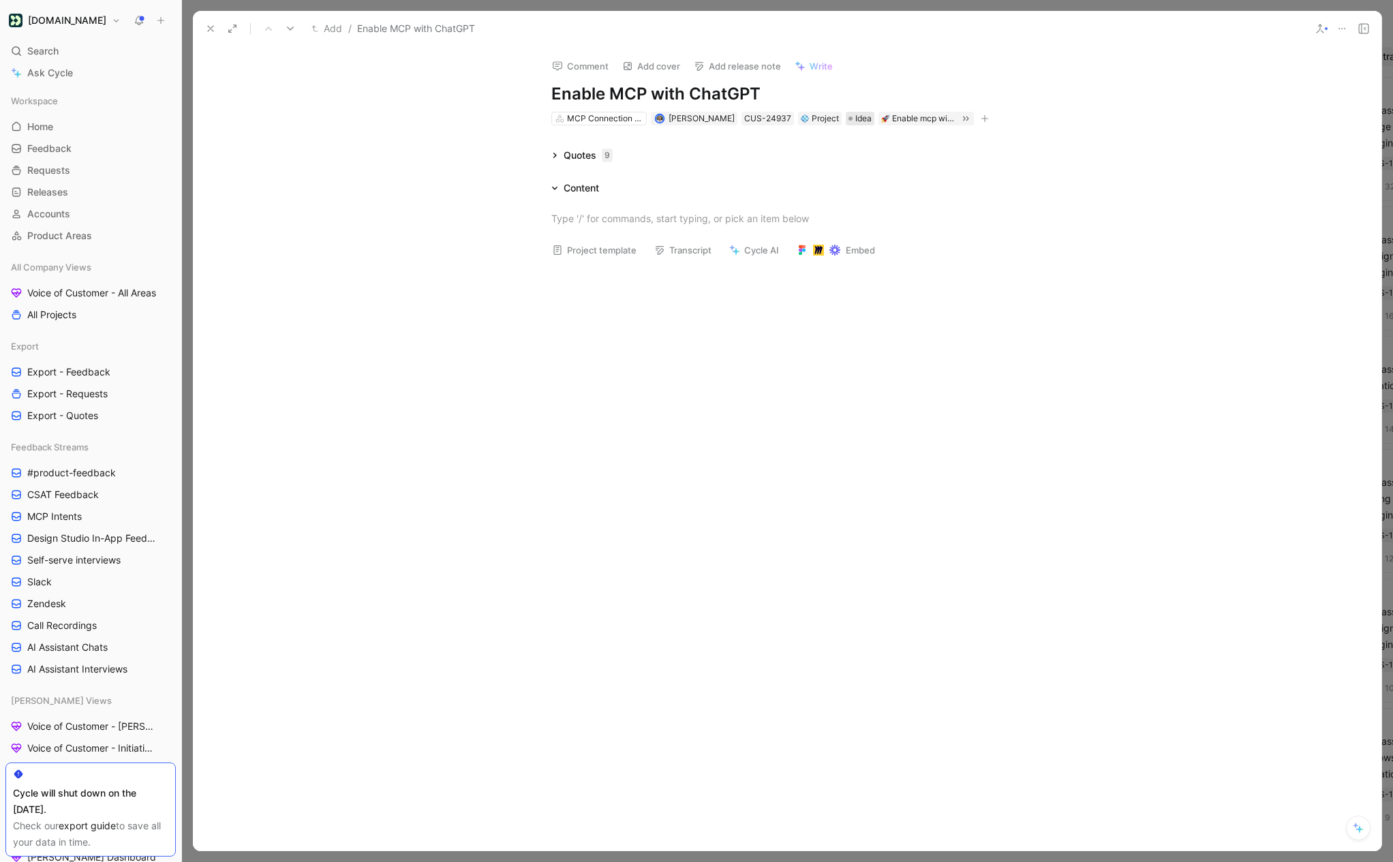
click at [855, 117] on span "Idea" at bounding box center [863, 119] width 16 height 14
click at [879, 256] on span "Shipped" at bounding box center [877, 253] width 37 height 12
click at [211, 31] on icon at bounding box center [210, 28] width 11 height 11
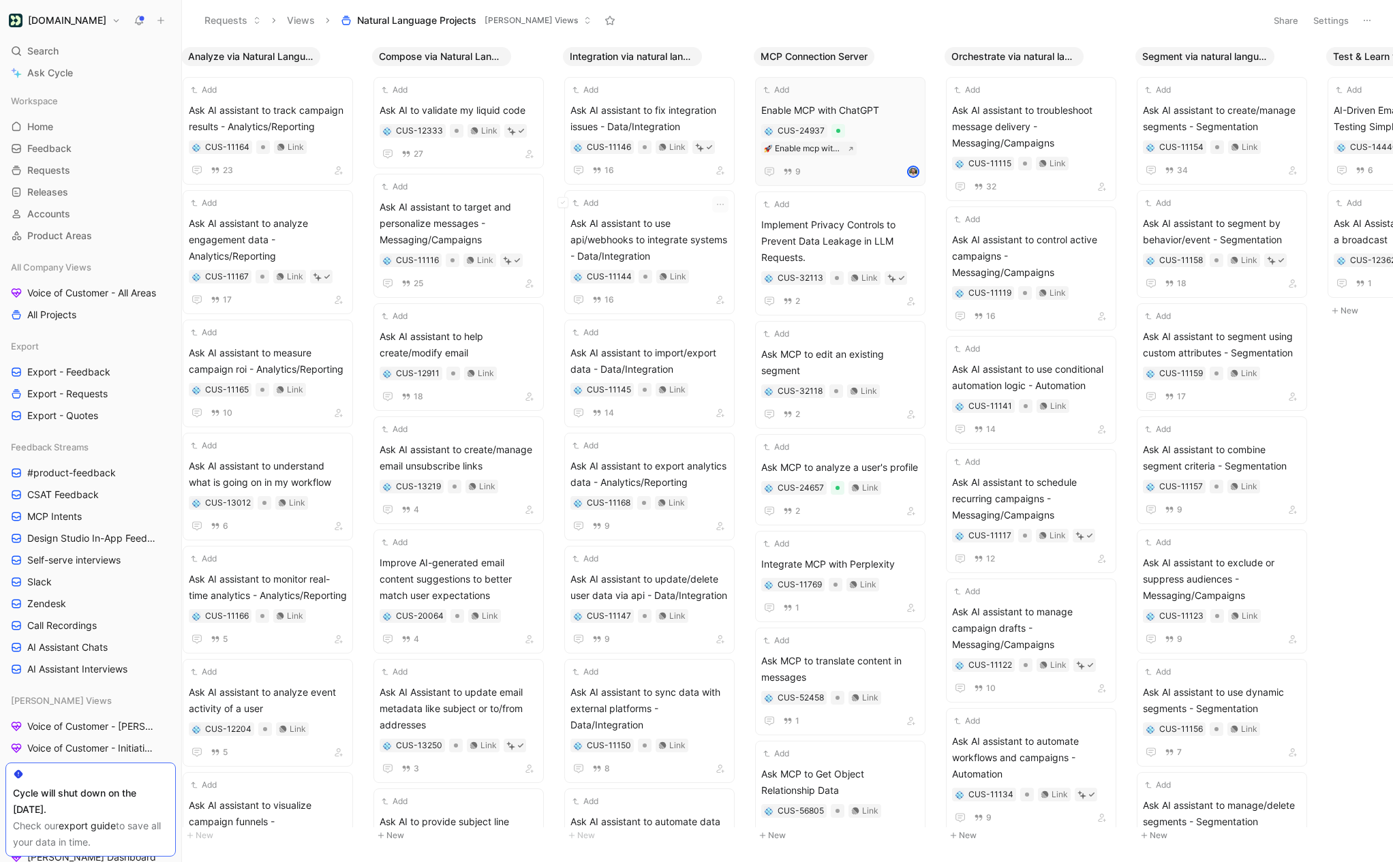
scroll to position [0, 400]
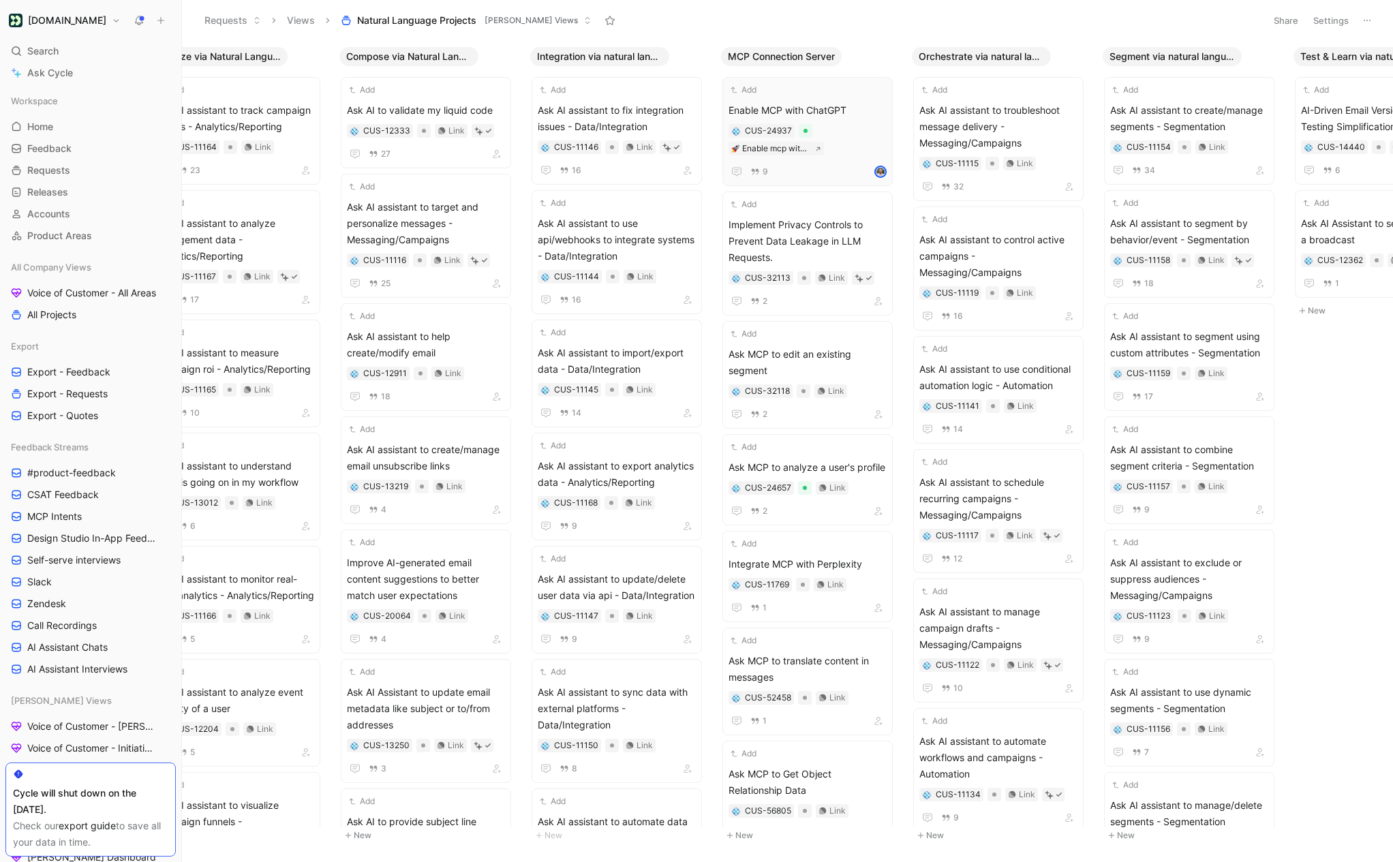
scroll to position [0, 440]
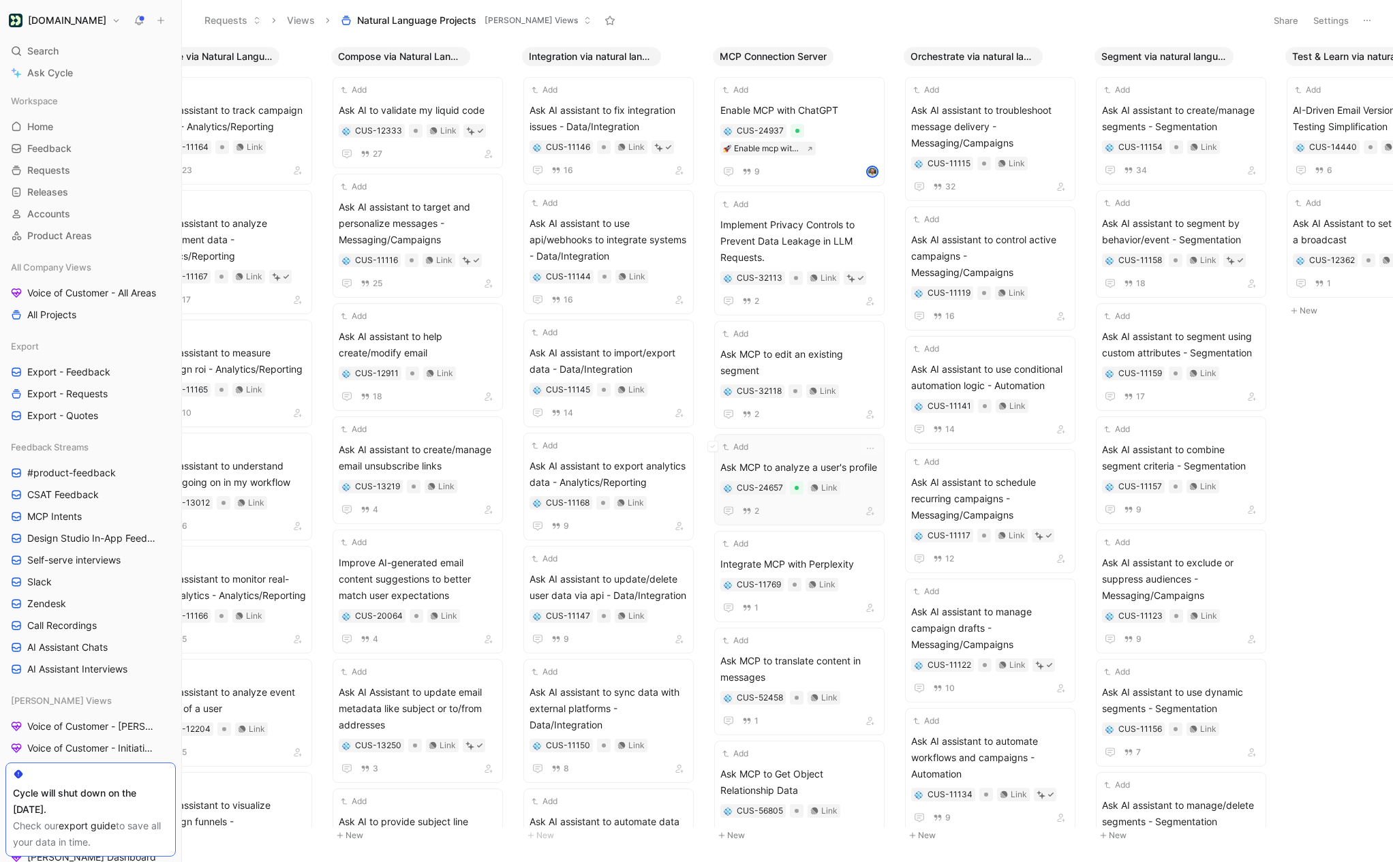
click at [809, 465] on span "Ask MCP to analyze a user's profile" at bounding box center [799, 467] width 158 height 16
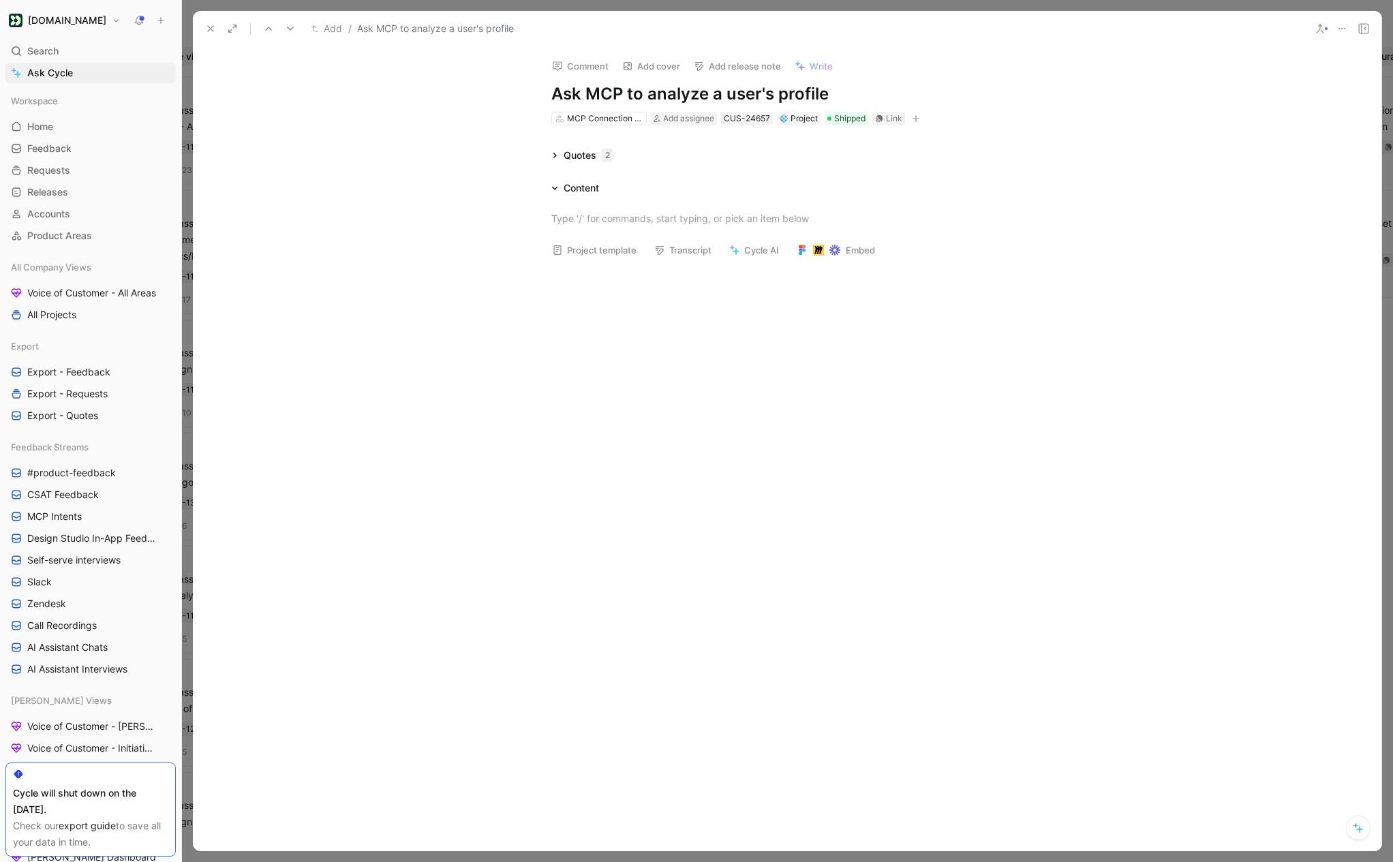
click at [552, 157] on icon at bounding box center [554, 155] width 7 height 7
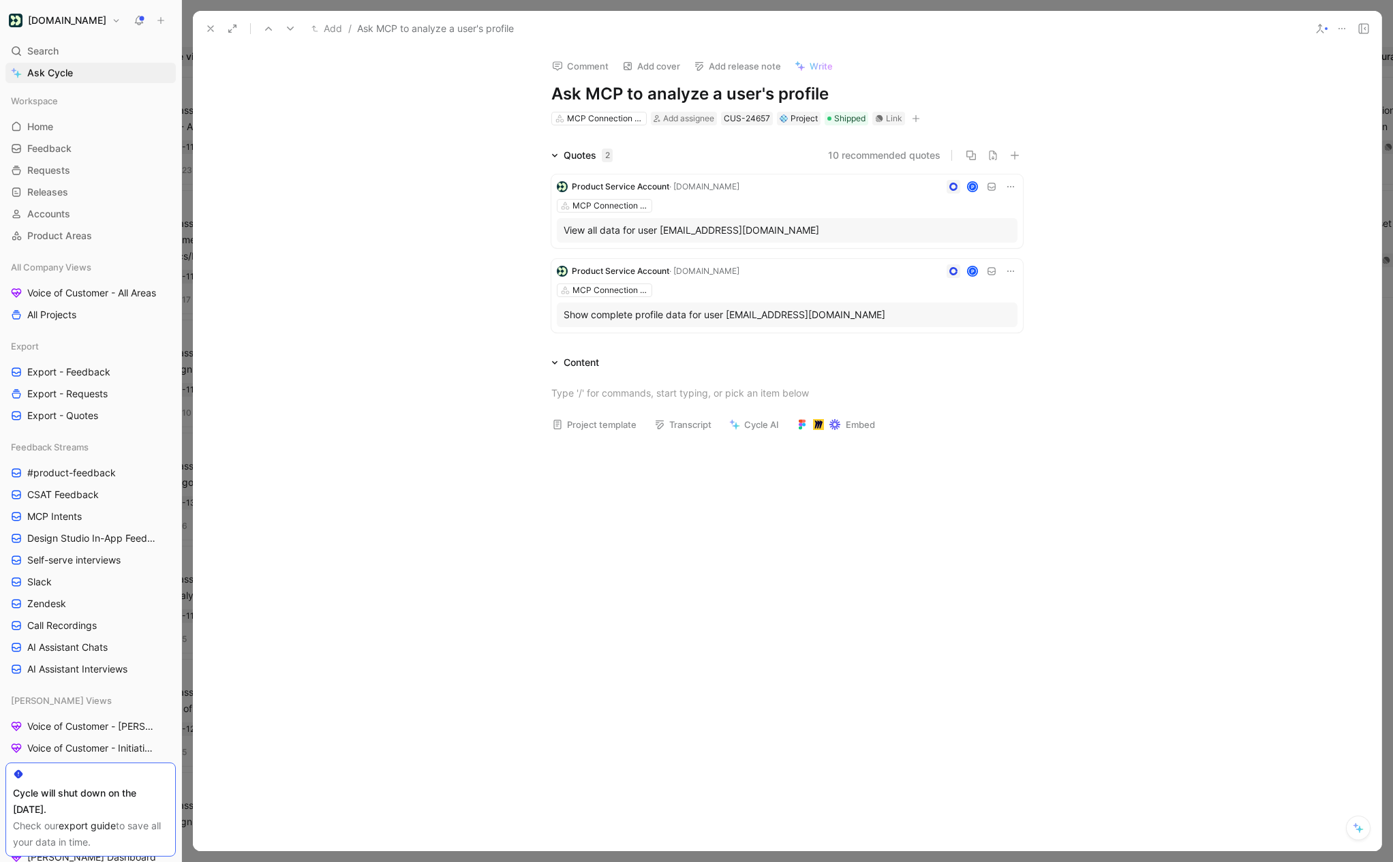
click at [211, 31] on icon at bounding box center [210, 28] width 11 height 11
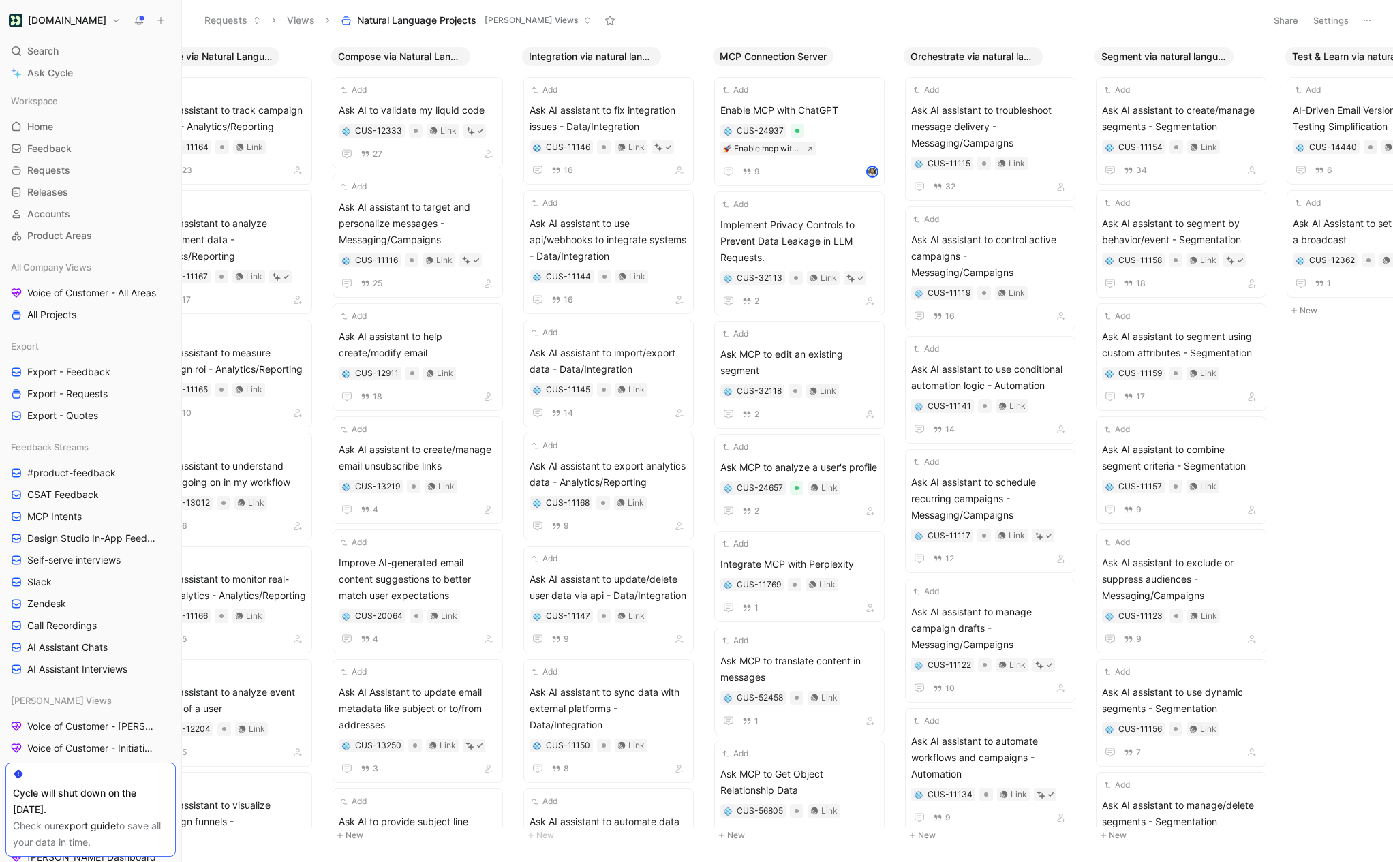
click at [1326, 26] on button "Settings" at bounding box center [1331, 20] width 48 height 19
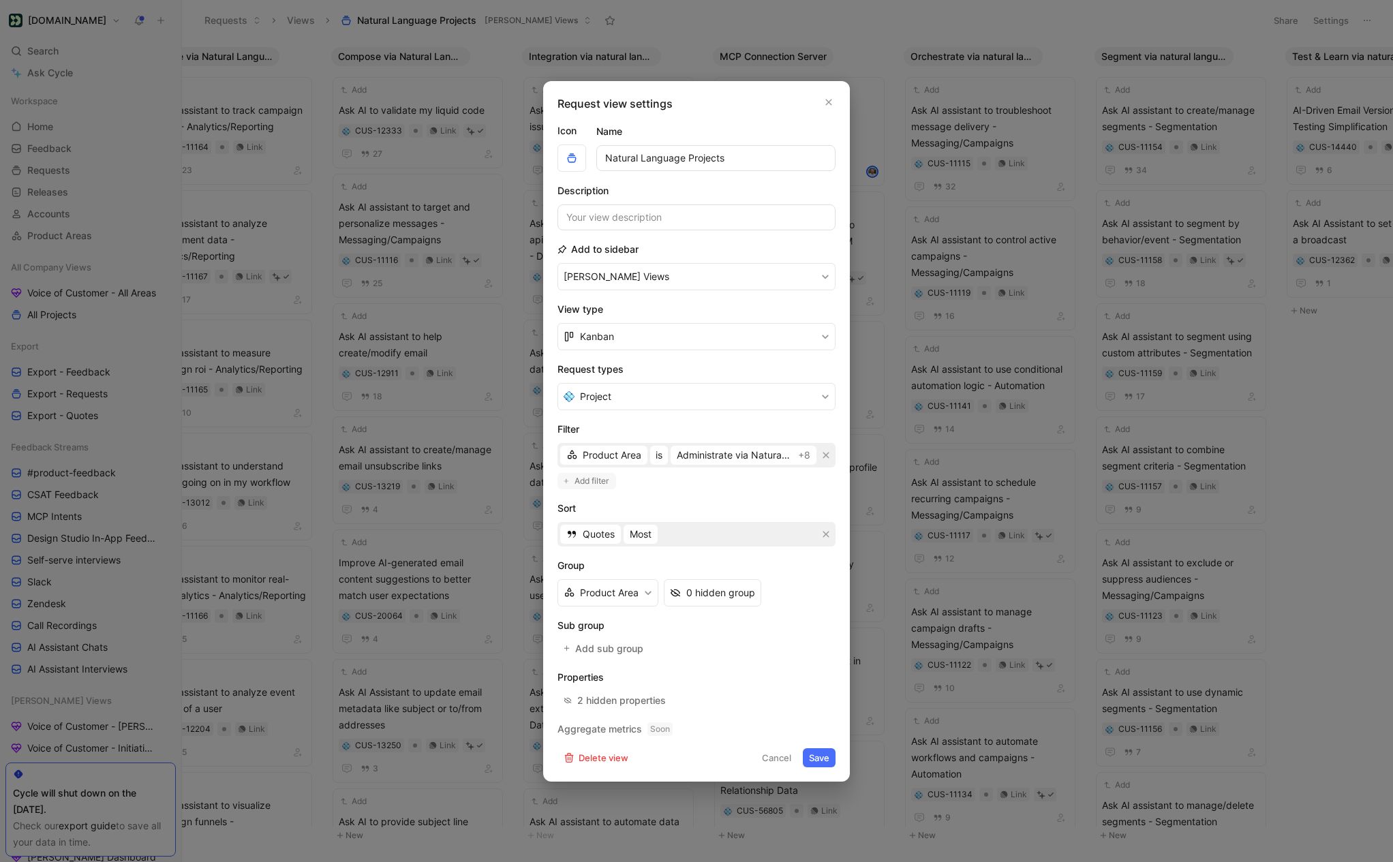
click at [596, 476] on span "Add filter" at bounding box center [592, 481] width 35 height 14
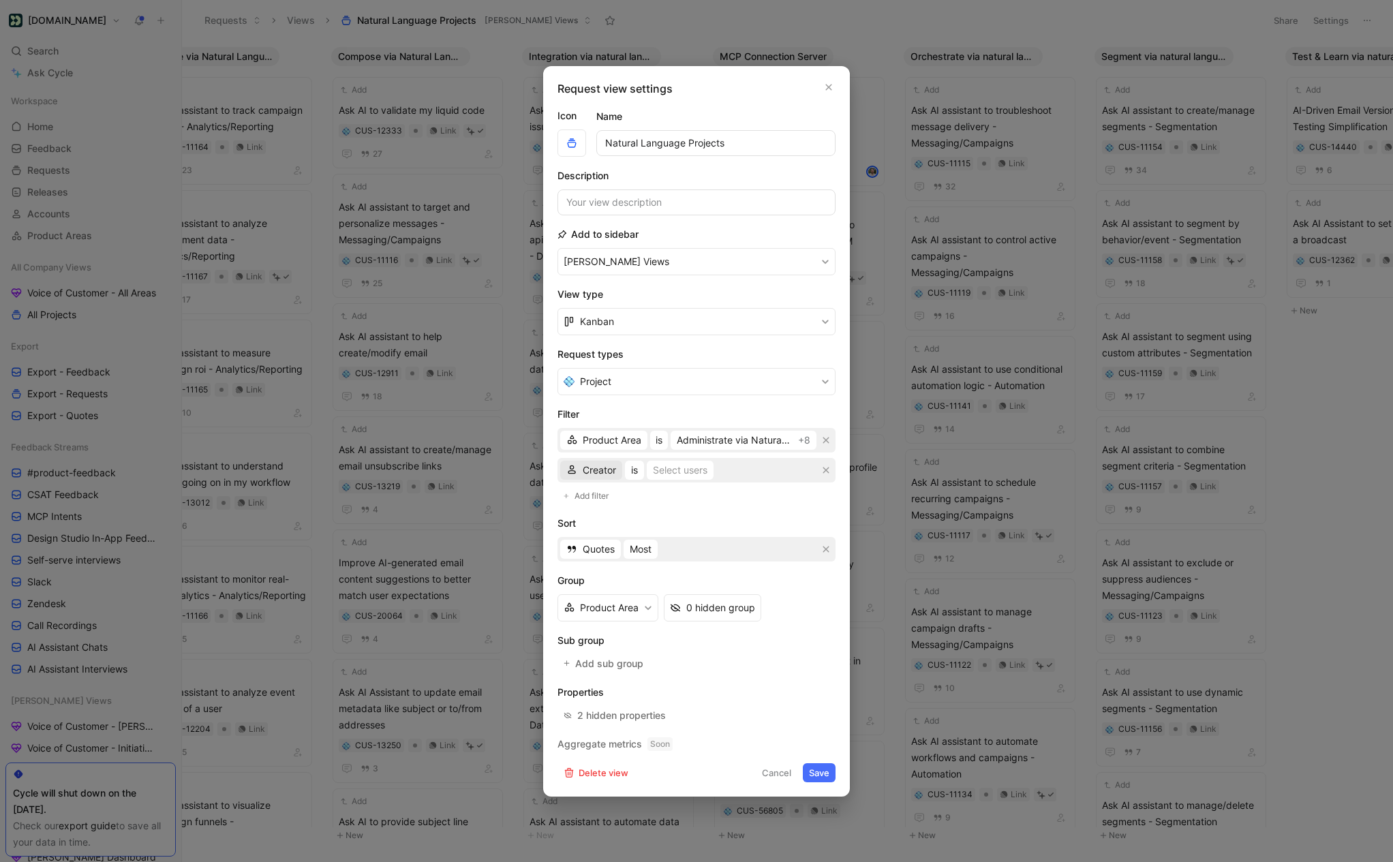
click at [598, 470] on span "Creator" at bounding box center [599, 470] width 33 height 16
click at [605, 556] on span "Status" at bounding box center [597, 559] width 29 height 12
click at [661, 469] on div "Select statuses" at bounding box center [682, 470] width 68 height 16
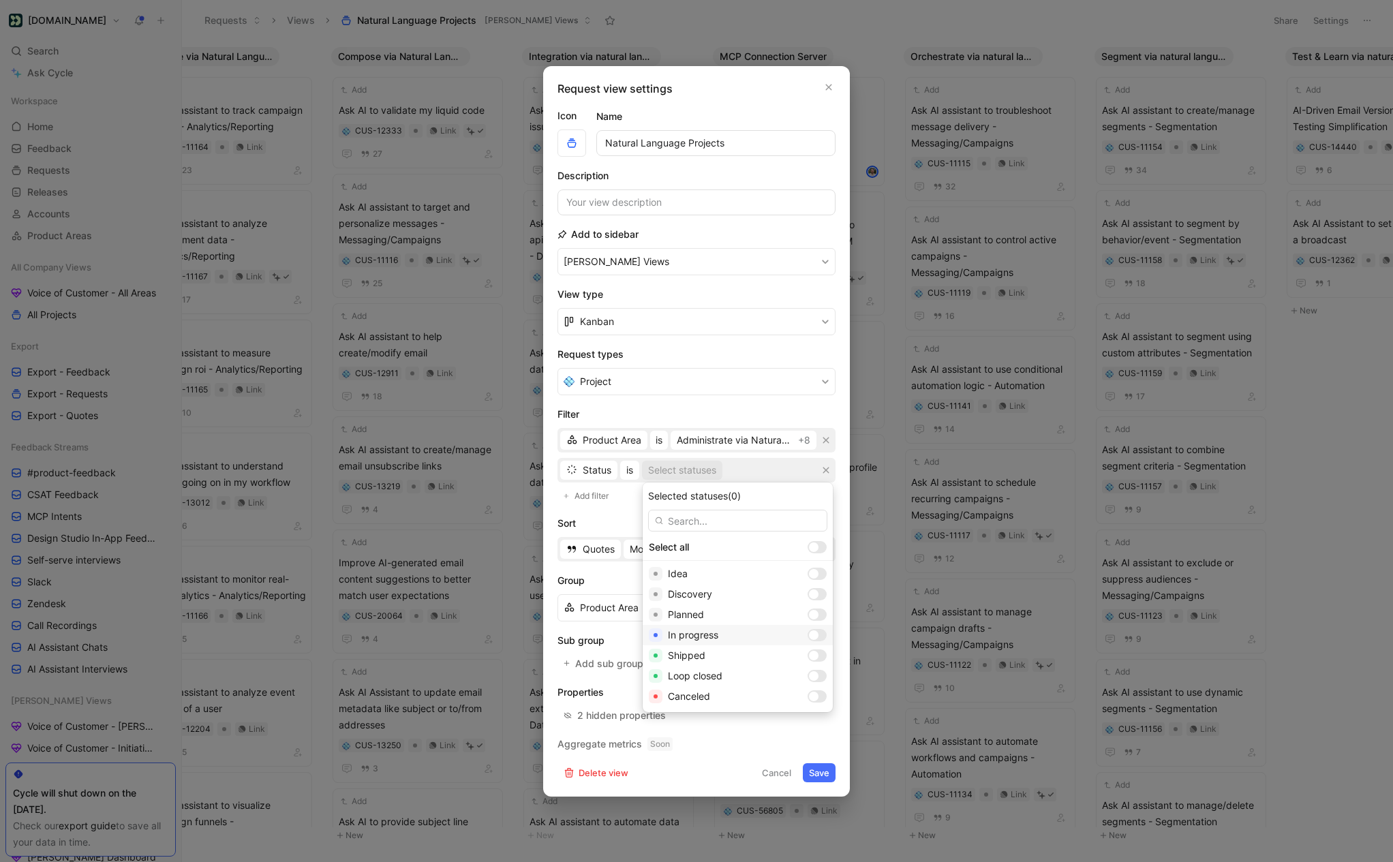
click at [809, 632] on div at bounding box center [814, 635] width 10 height 10
click at [809, 616] on div at bounding box center [814, 615] width 10 height 10
click at [776, 605] on div "Planned" at bounding box center [738, 615] width 190 height 20
click at [809, 590] on div at bounding box center [814, 595] width 10 height 10
click at [808, 568] on div at bounding box center [817, 574] width 19 height 12
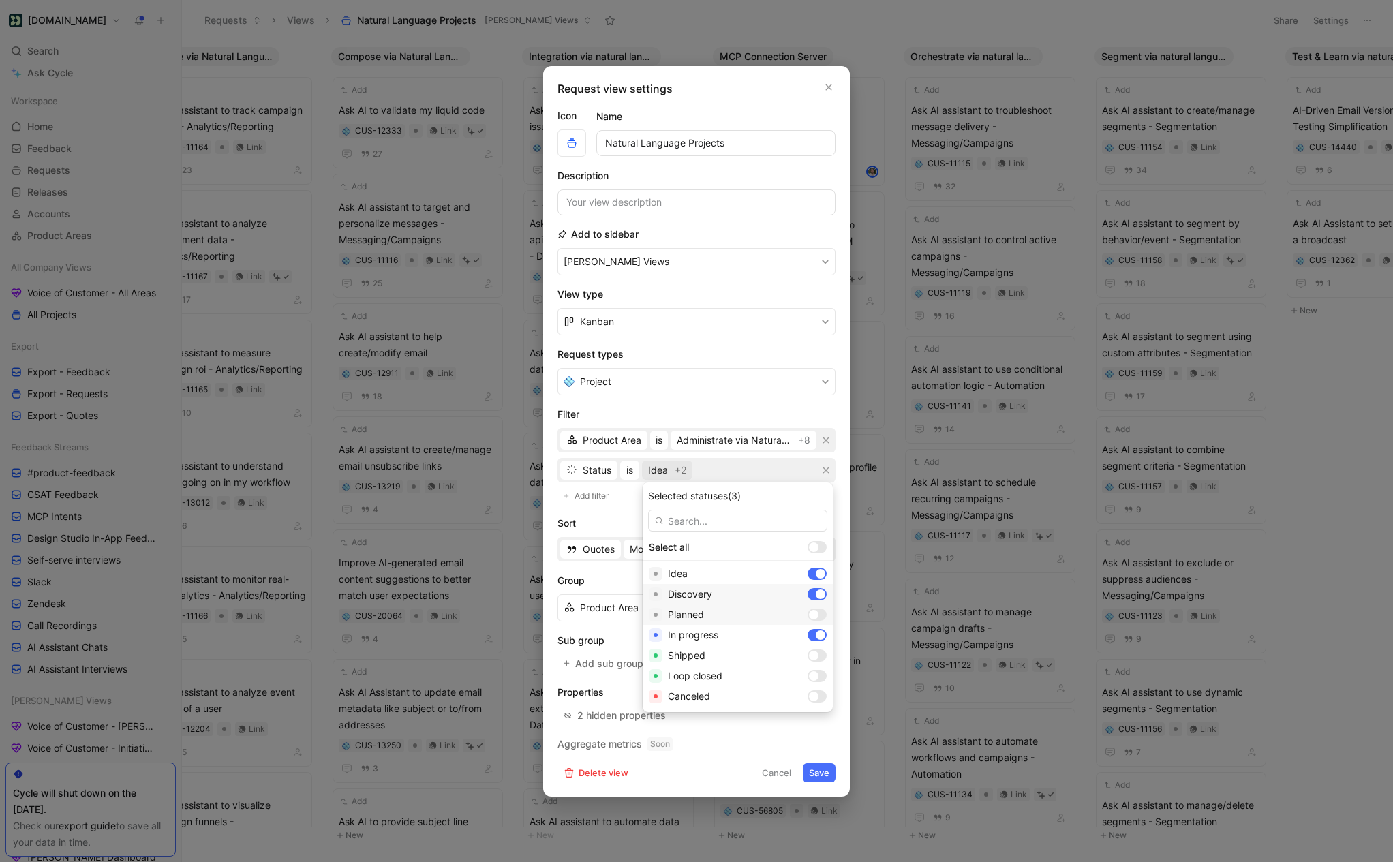
click at [809, 612] on div at bounding box center [814, 615] width 10 height 10
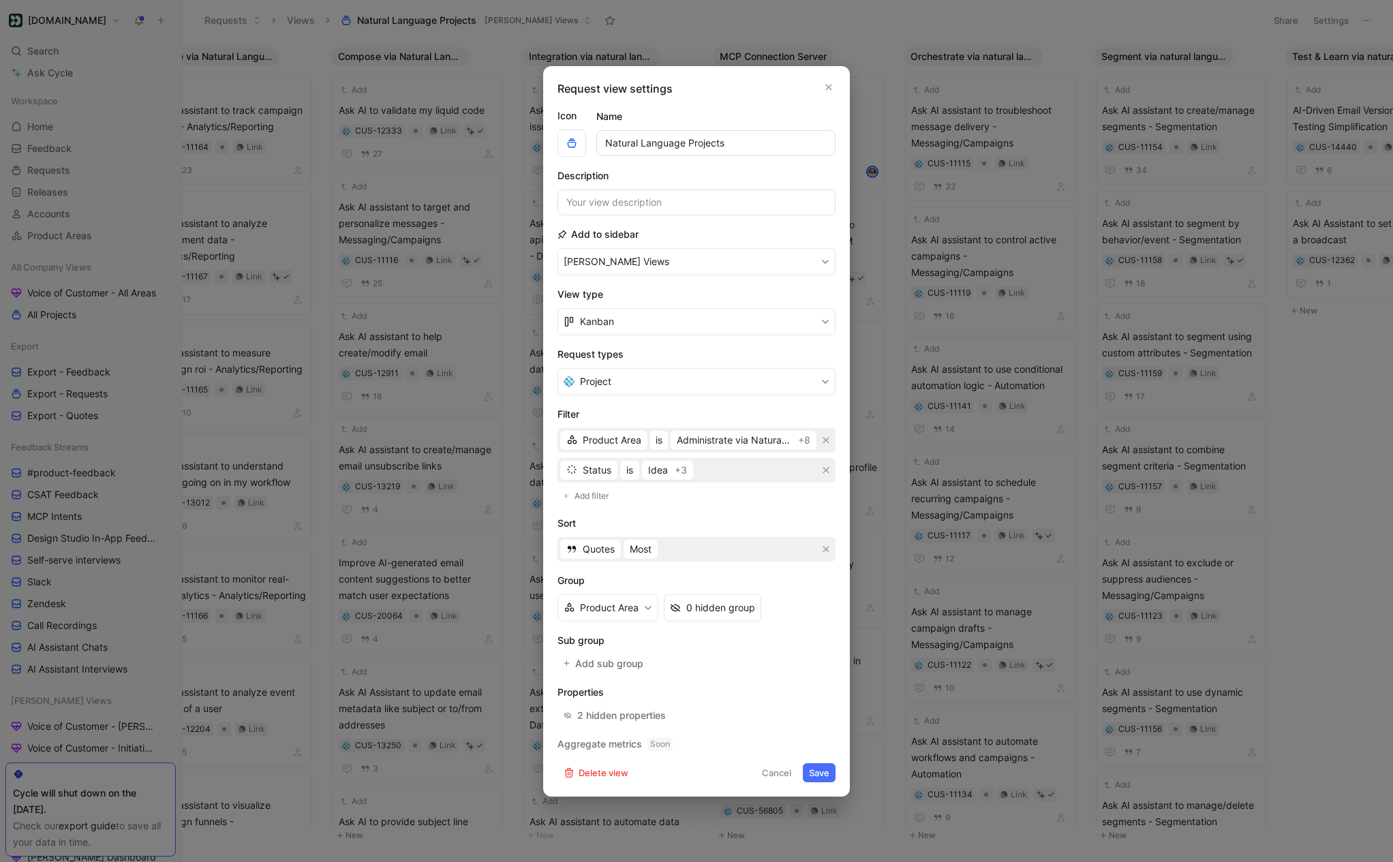
click at [821, 774] on button "Save" at bounding box center [819, 772] width 33 height 19
